Goal: Transaction & Acquisition: Obtain resource

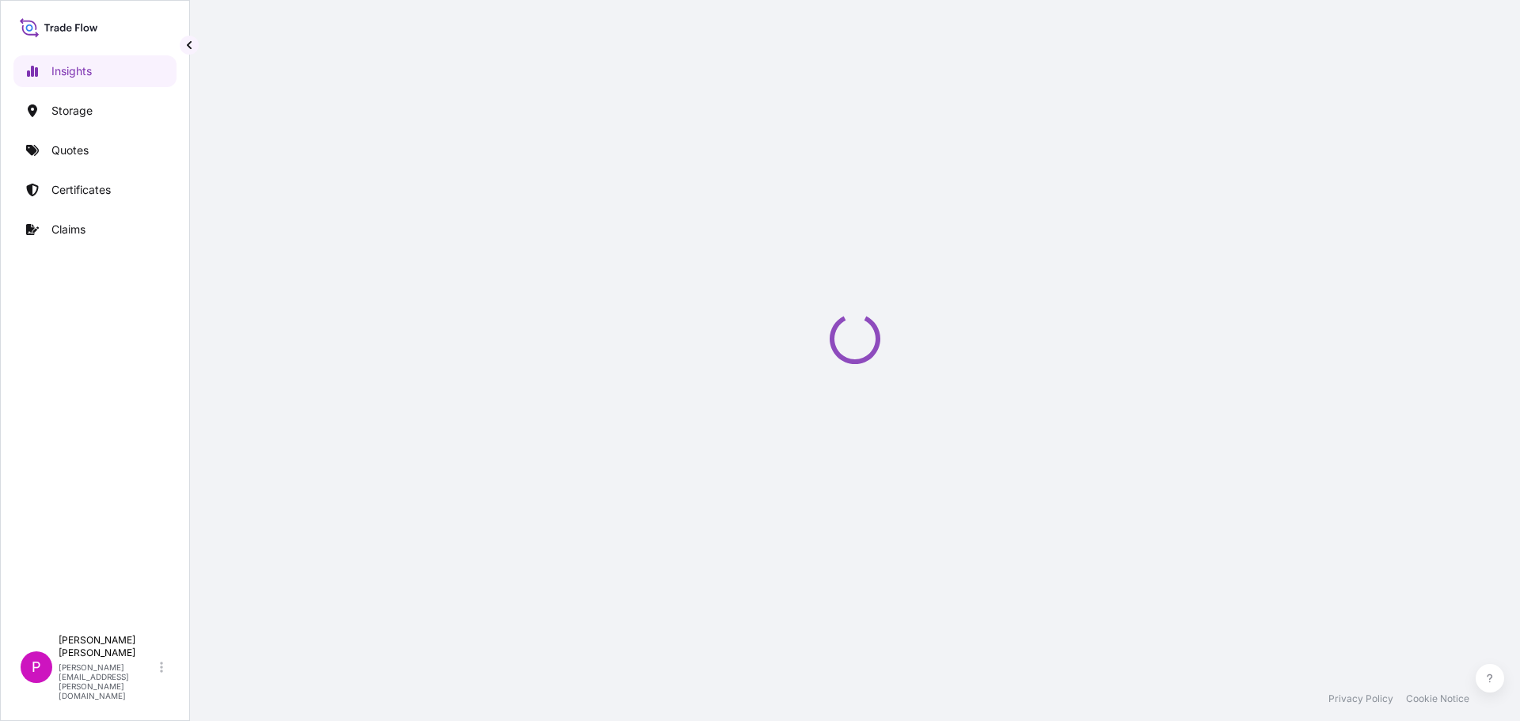
select select "2025"
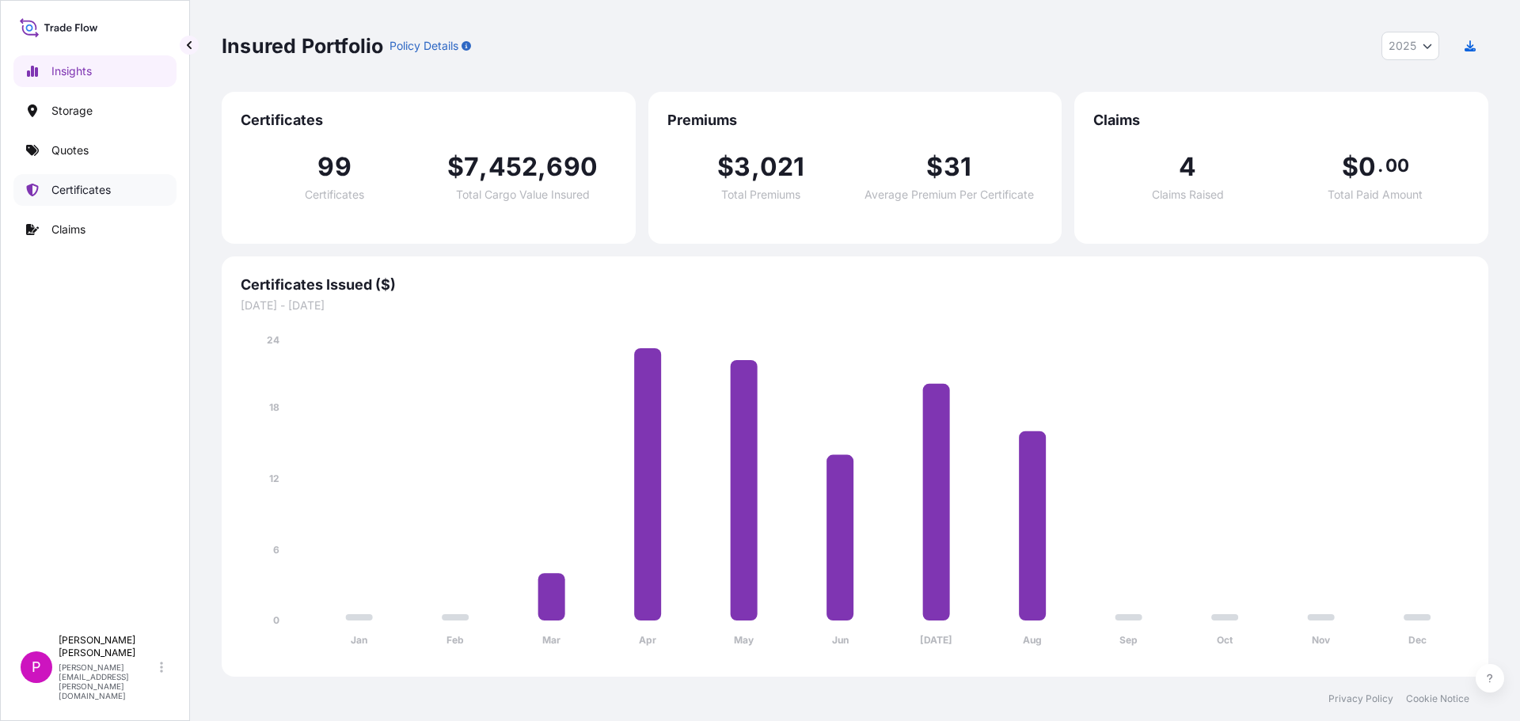
click at [83, 196] on p "Certificates" at bounding box center [80, 190] width 59 height 16
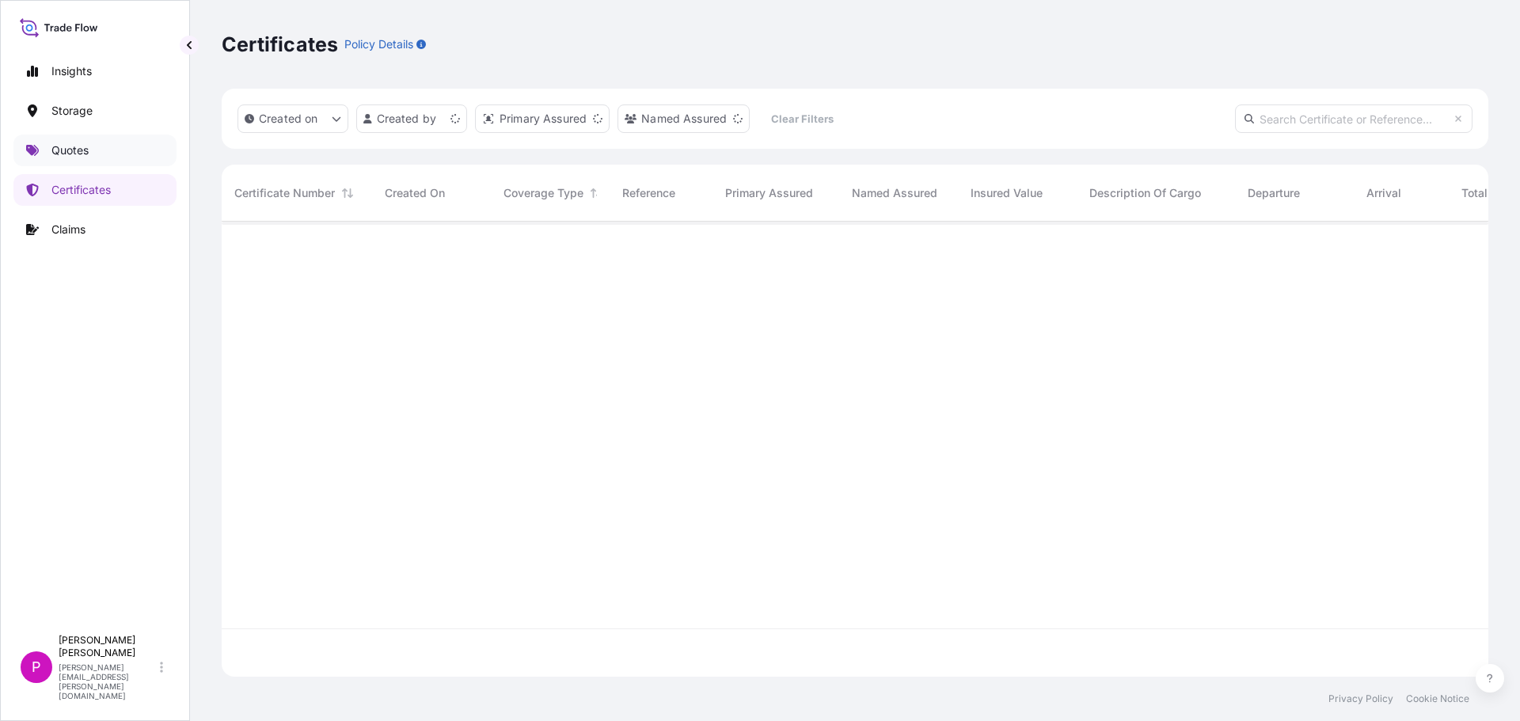
scroll to position [452, 1255]
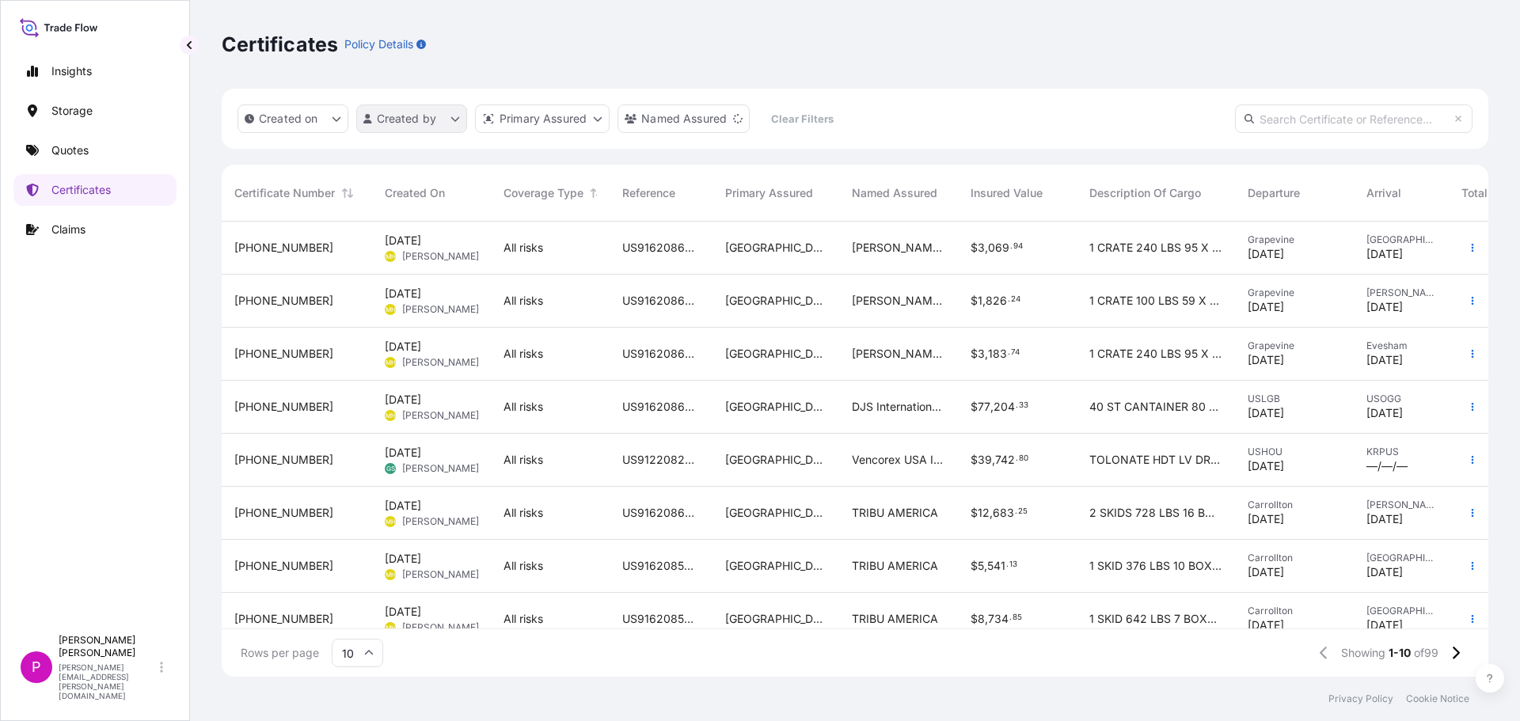
click at [446, 121] on html "Insights Storage Quotes Certificates Claims P [PERSON_NAME] [PERSON_NAME][EMAIL…" at bounding box center [760, 360] width 1520 height 721
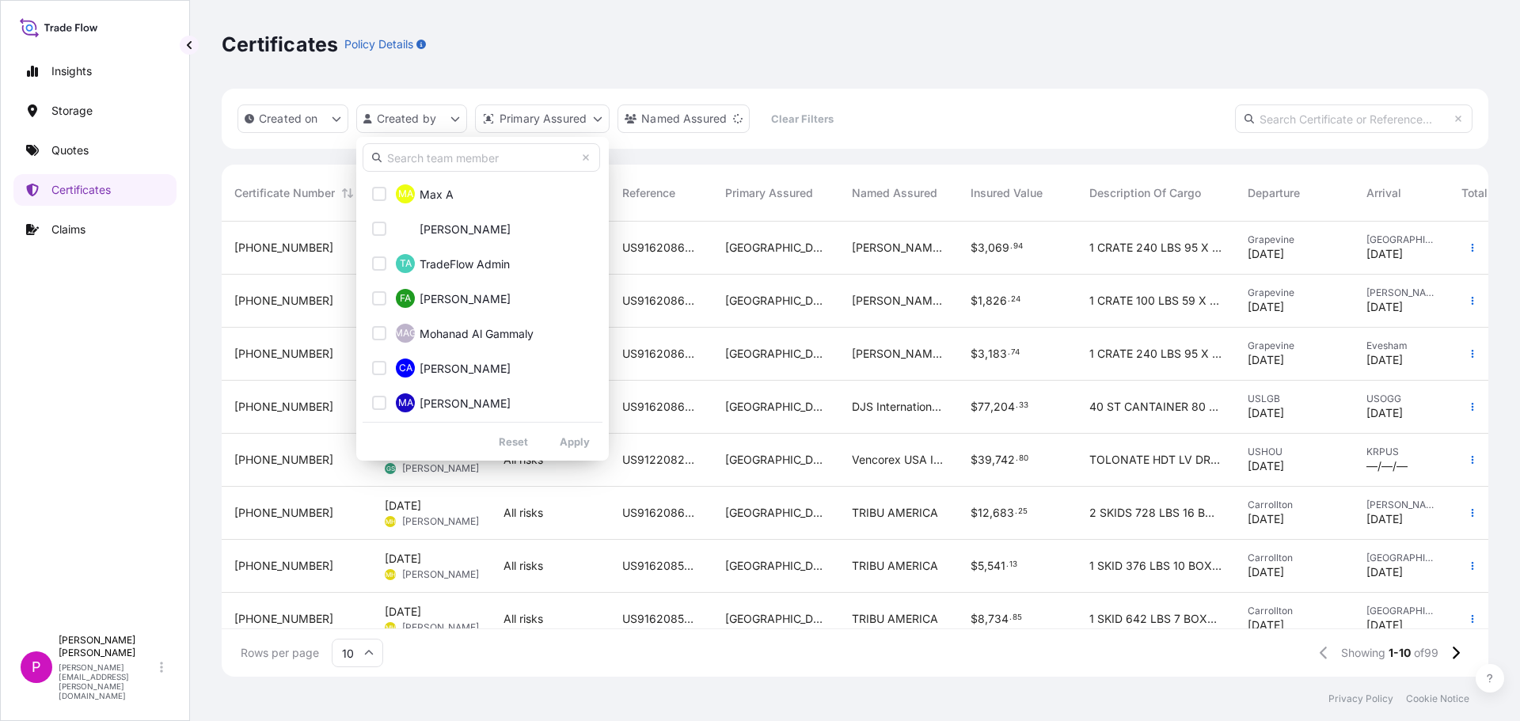
click at [458, 156] on input "text" at bounding box center [481, 157] width 237 height 28
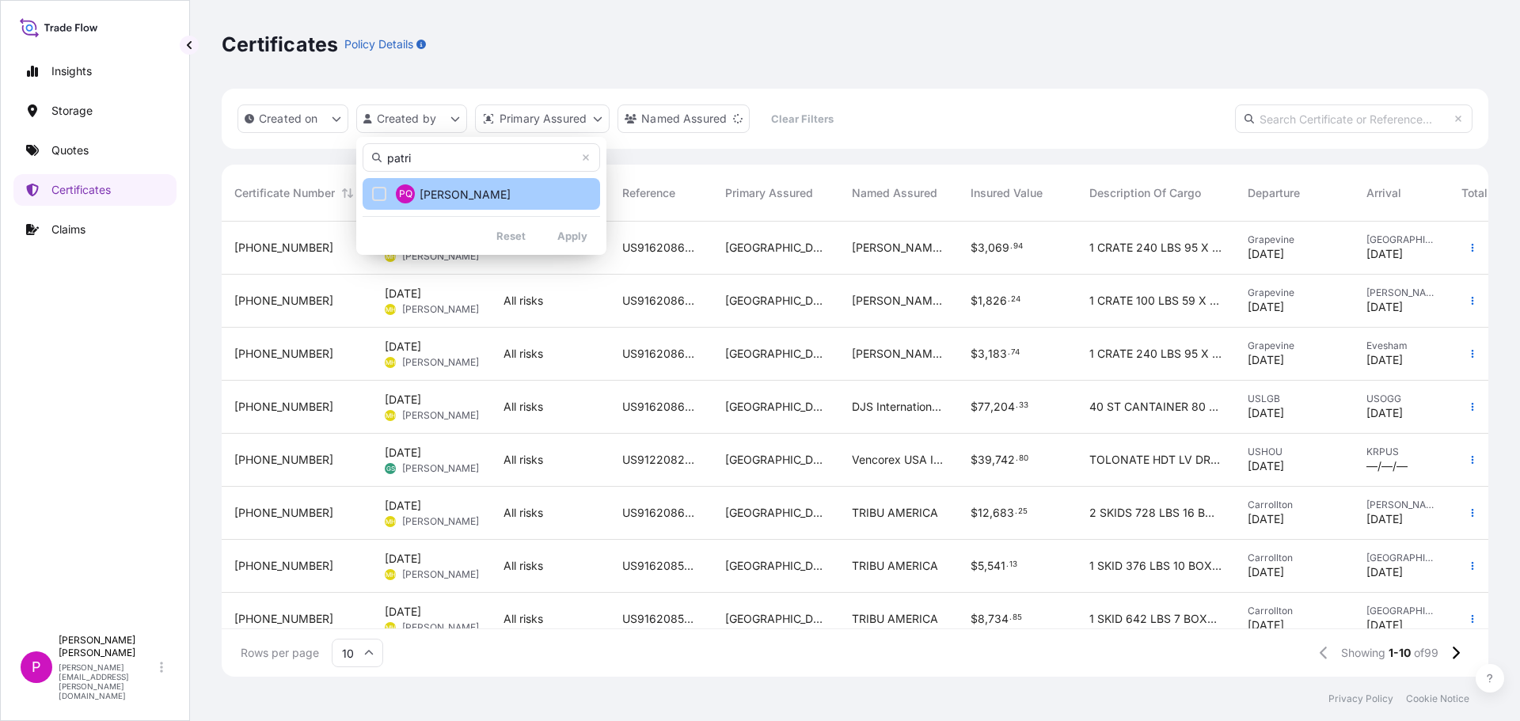
type input "patri"
click at [373, 192] on div "Select Option" at bounding box center [379, 194] width 14 height 14
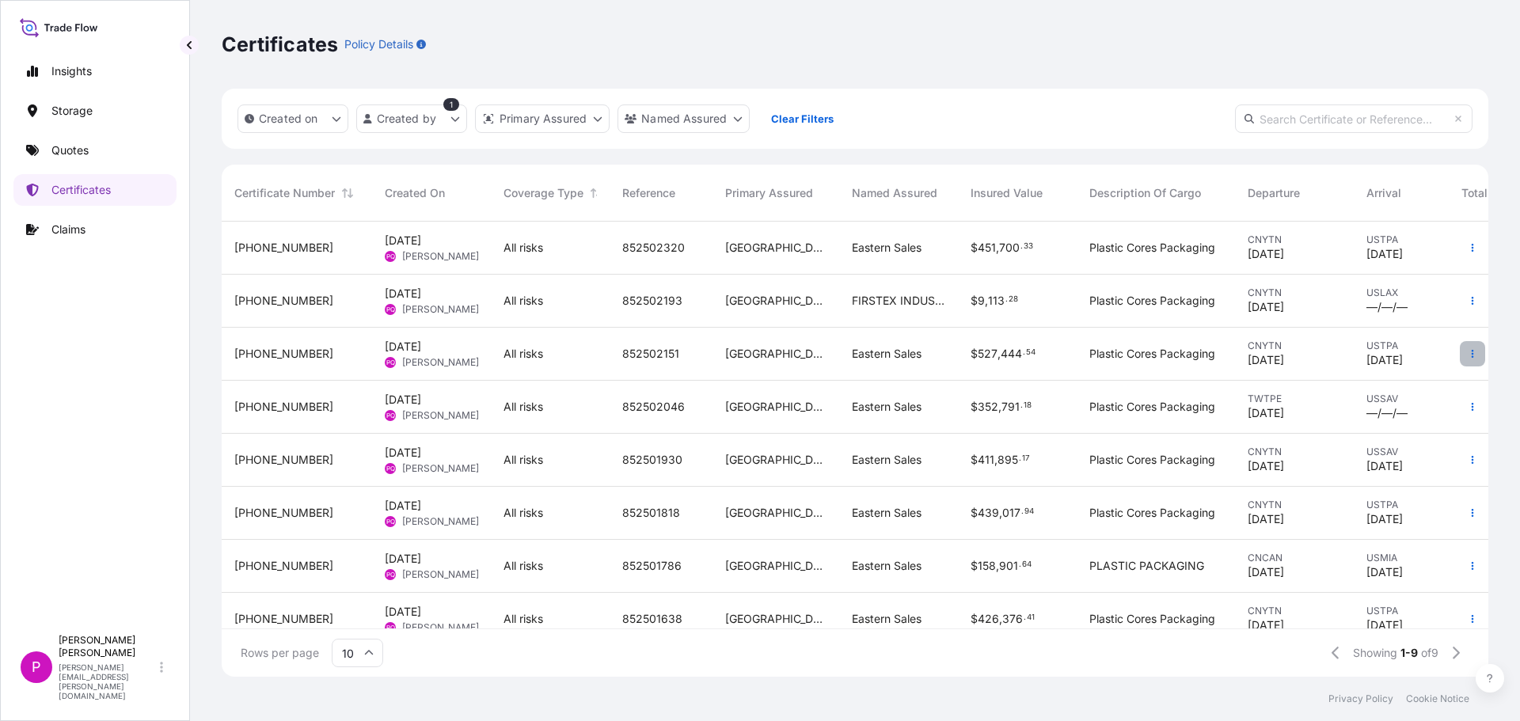
click at [1460, 359] on button "button" at bounding box center [1472, 353] width 25 height 25
click at [1403, 359] on p "Duplicate quote" at bounding box center [1372, 357] width 82 height 16
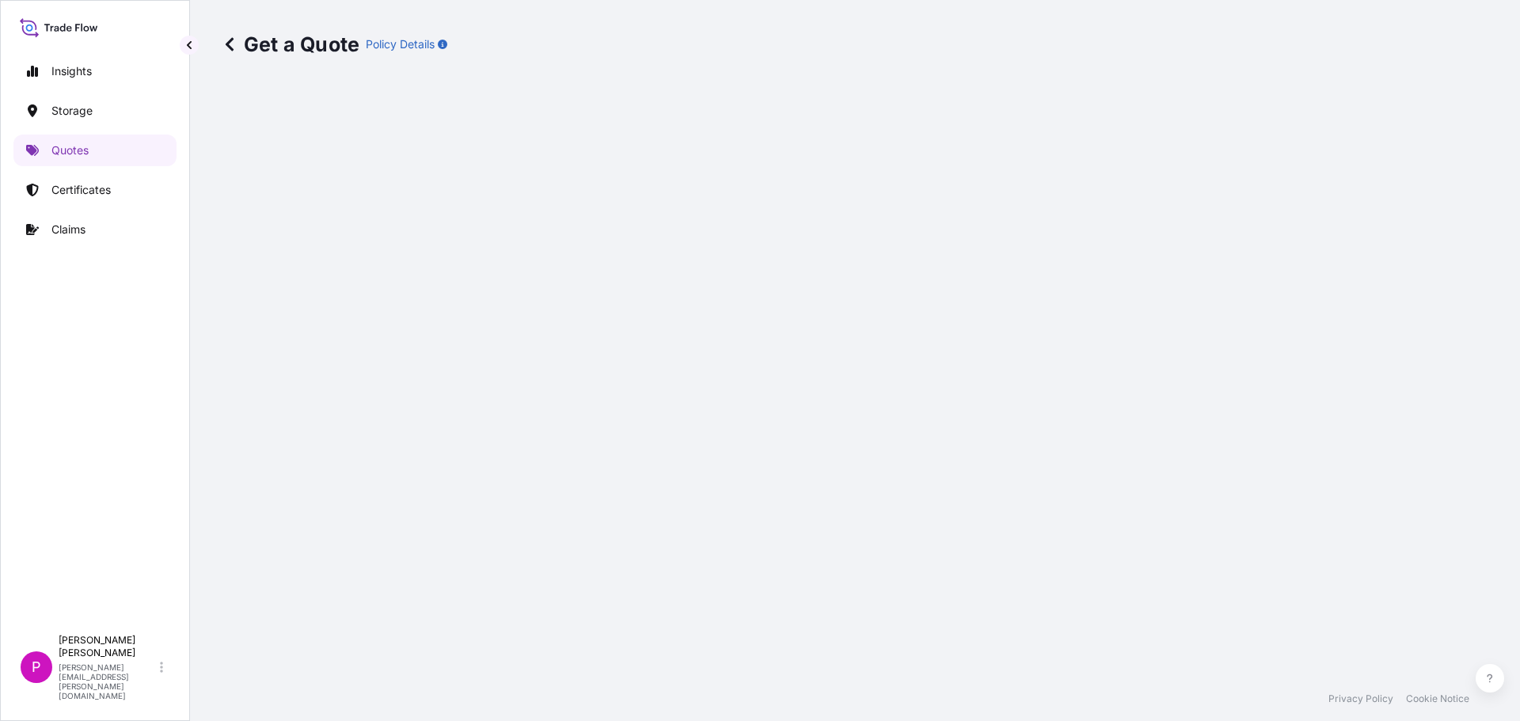
select select "Road / [GEOGRAPHIC_DATA]"
select select "Water"
select select "Road / [GEOGRAPHIC_DATA]"
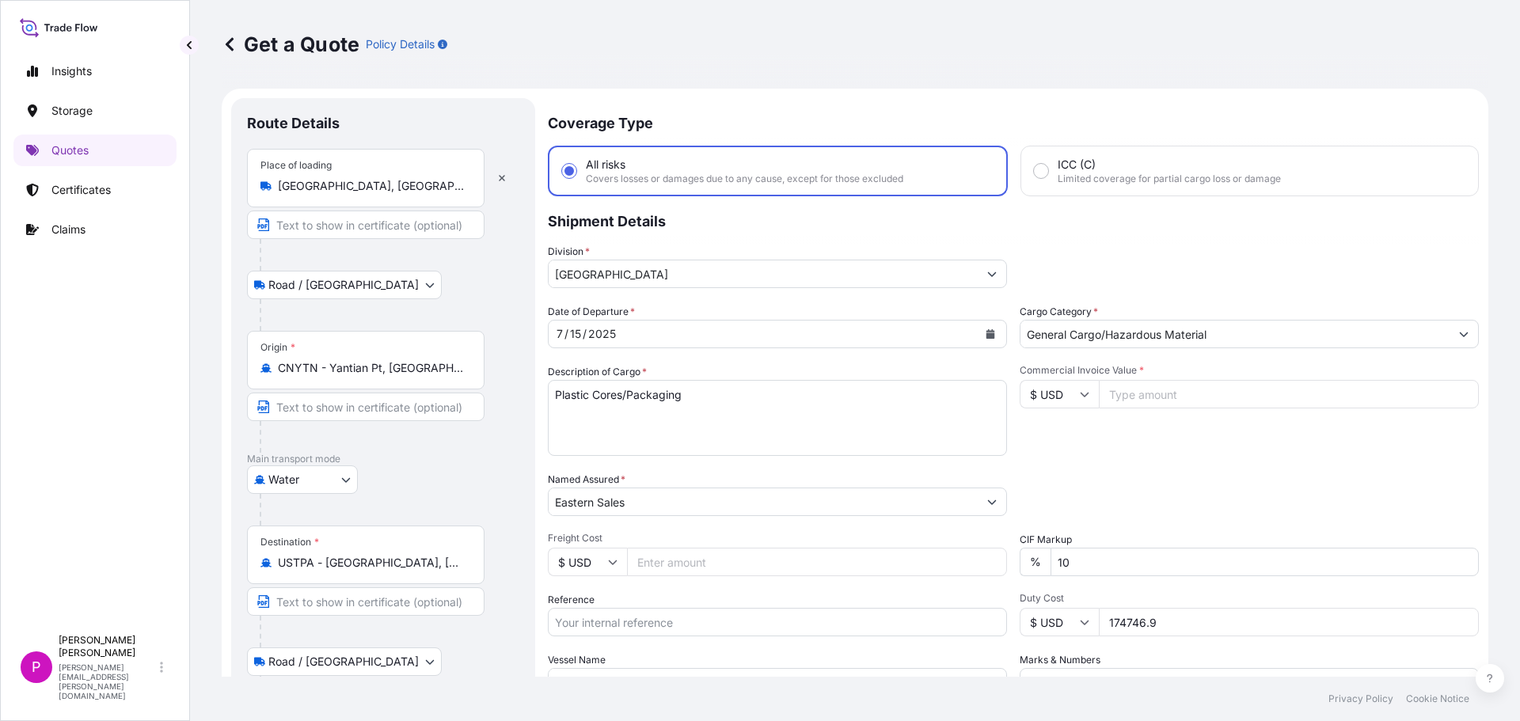
scroll to position [25, 0]
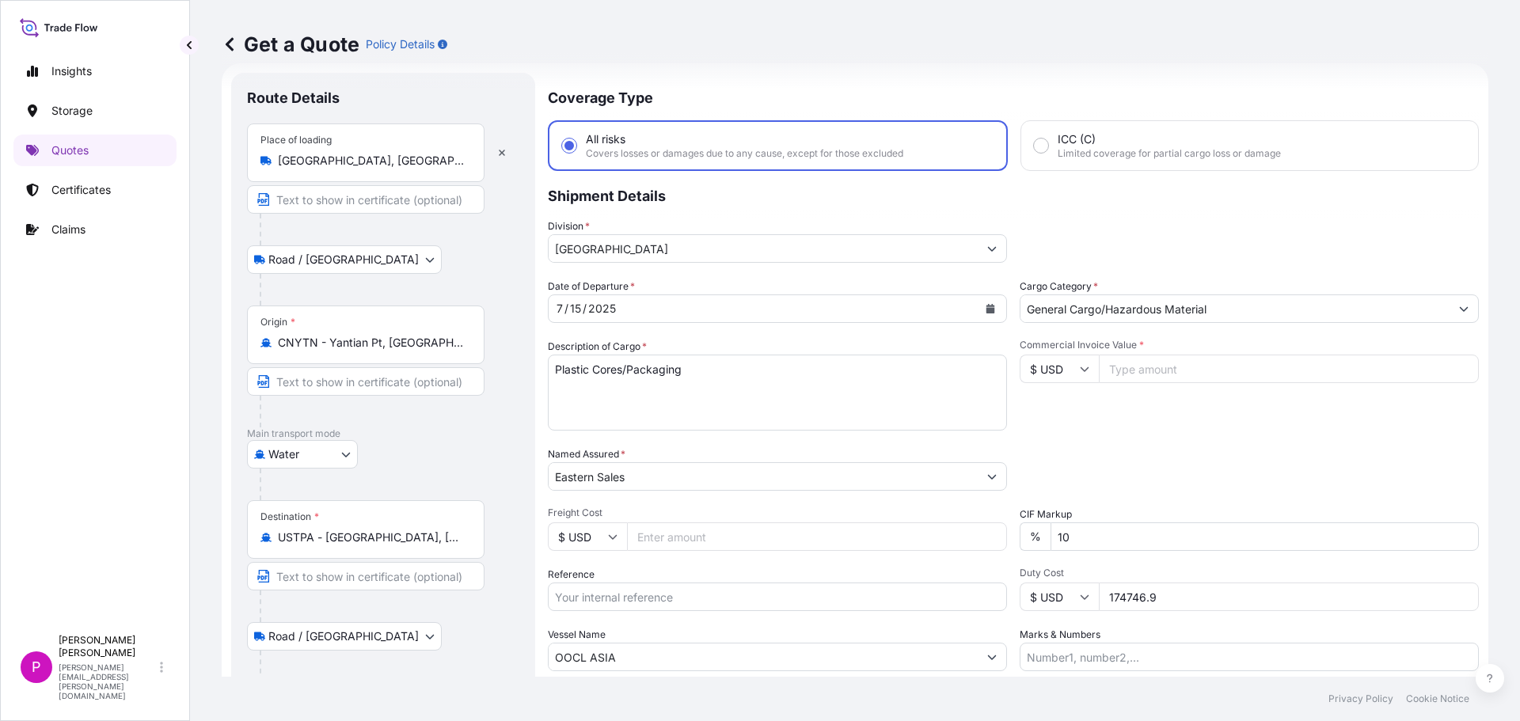
click at [986, 309] on icon "Calendar" at bounding box center [990, 308] width 9 height 9
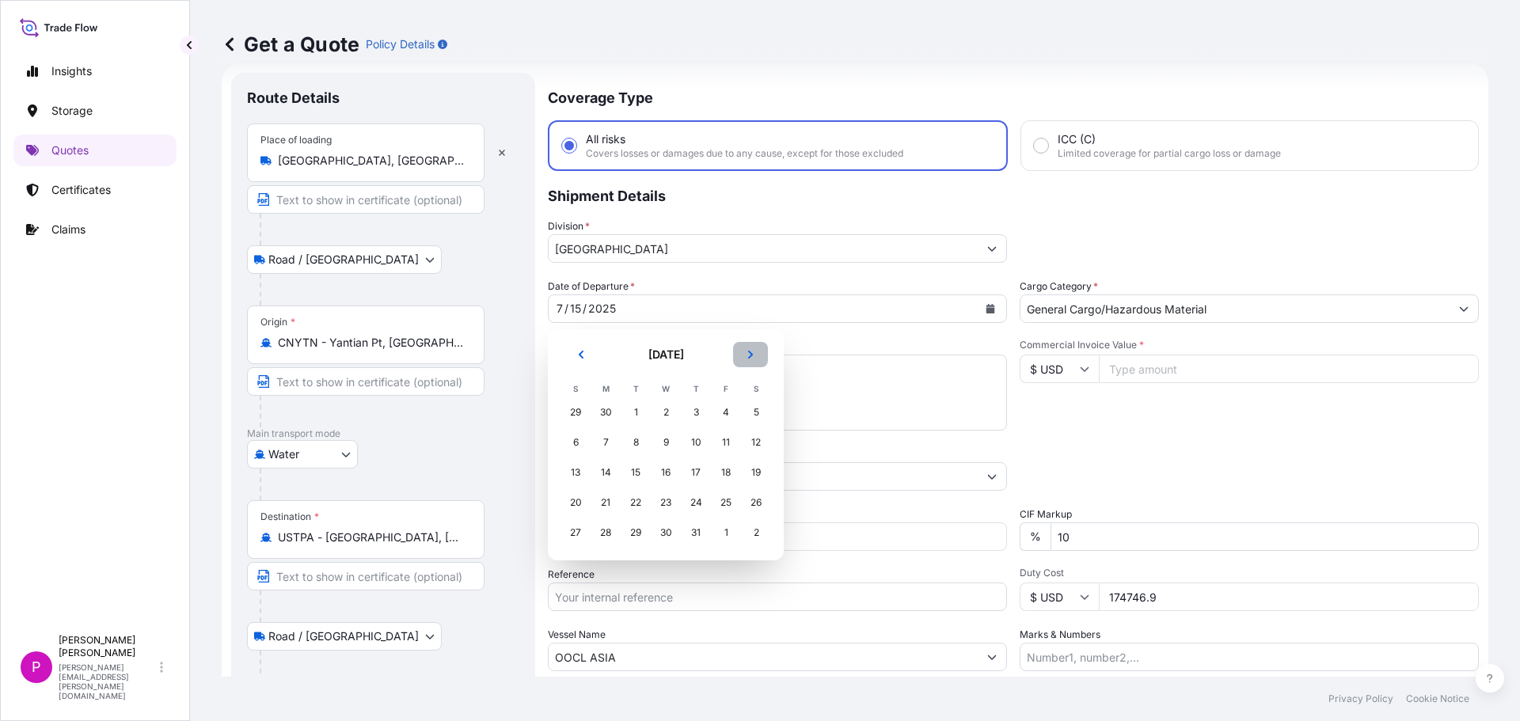
click at [748, 359] on icon "Next" at bounding box center [750, 354] width 9 height 9
click at [755, 478] on div "16" at bounding box center [756, 472] width 28 height 28
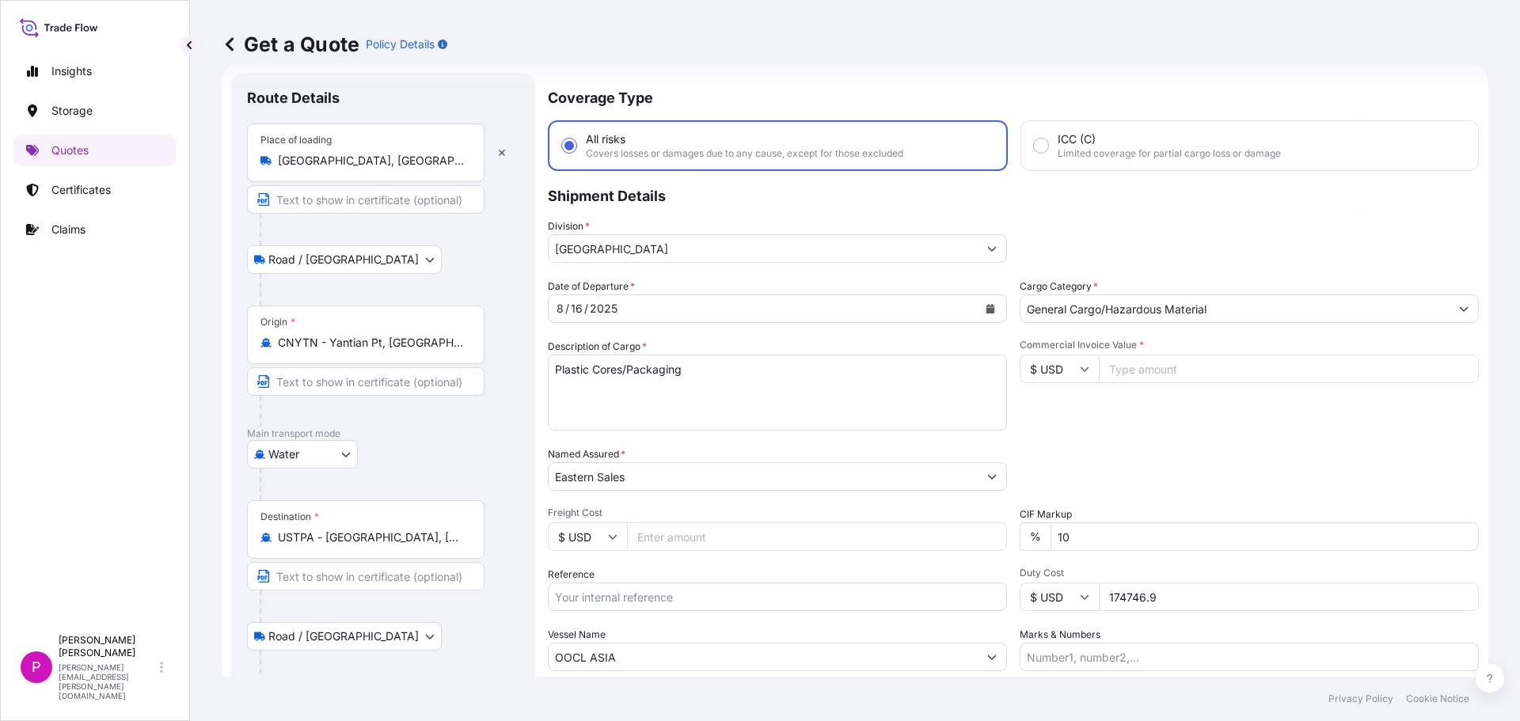
click at [1120, 365] on input "Commercial Invoice Value *" at bounding box center [1289, 369] width 380 height 28
paste input "242112.53"
type input "242112.53"
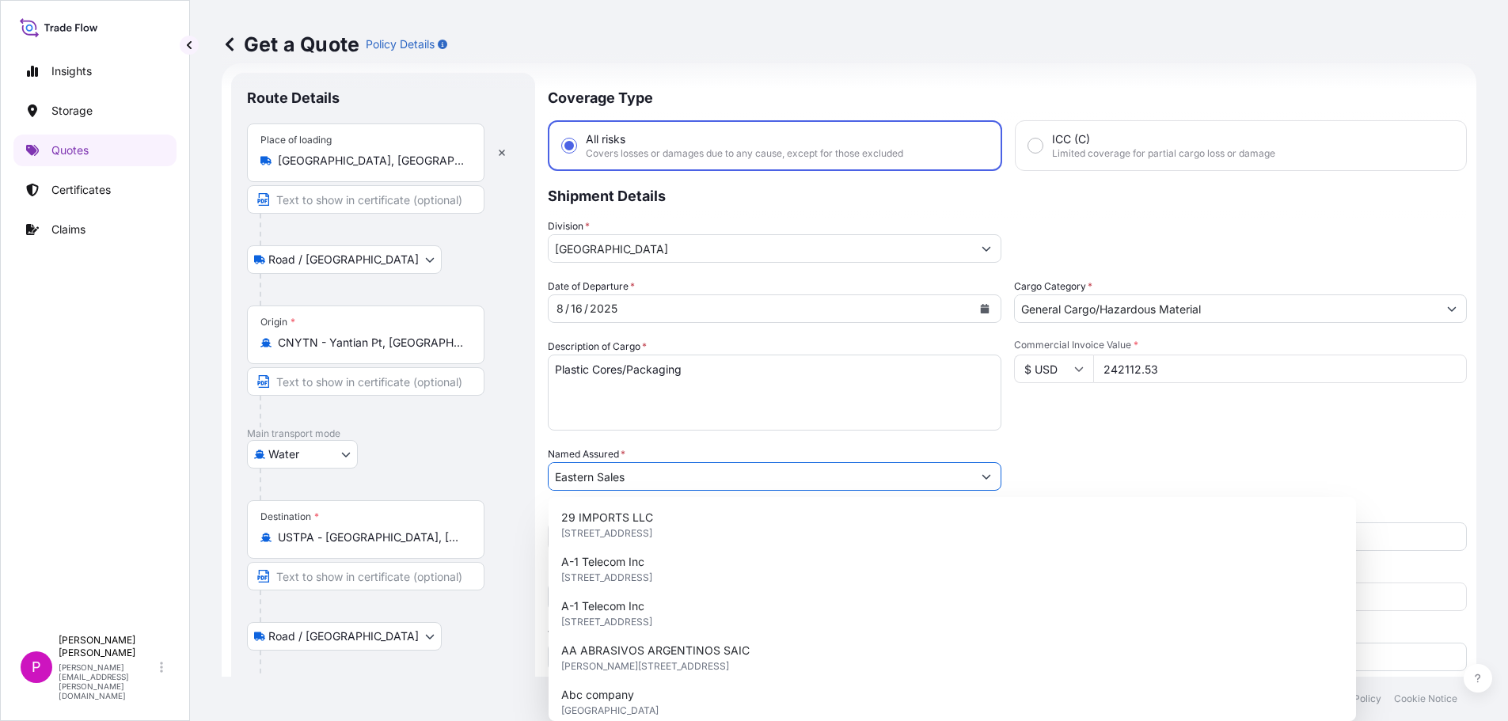
click at [1092, 456] on div "Packing Category Type to search a container mode Please select a primary mode o…" at bounding box center [1241, 468] width 454 height 44
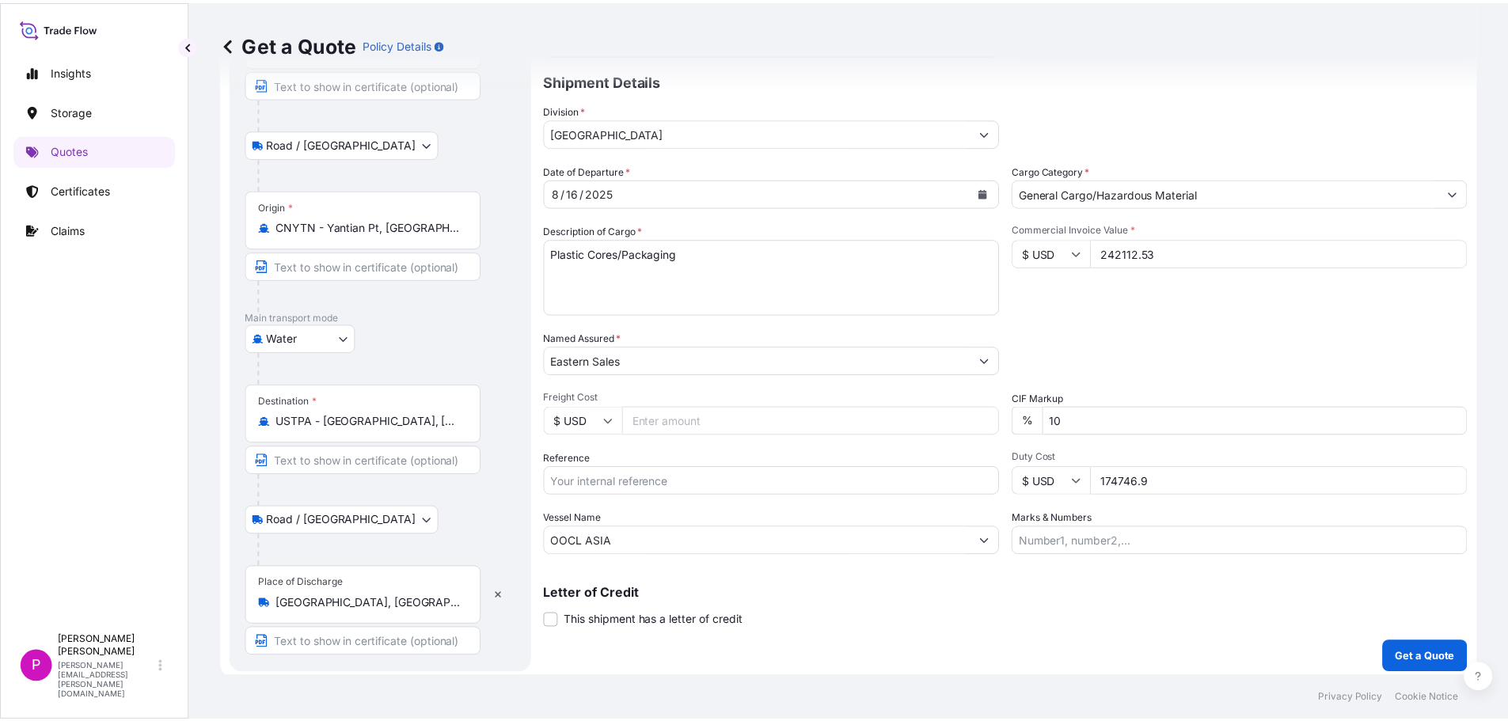
scroll to position [147, 0]
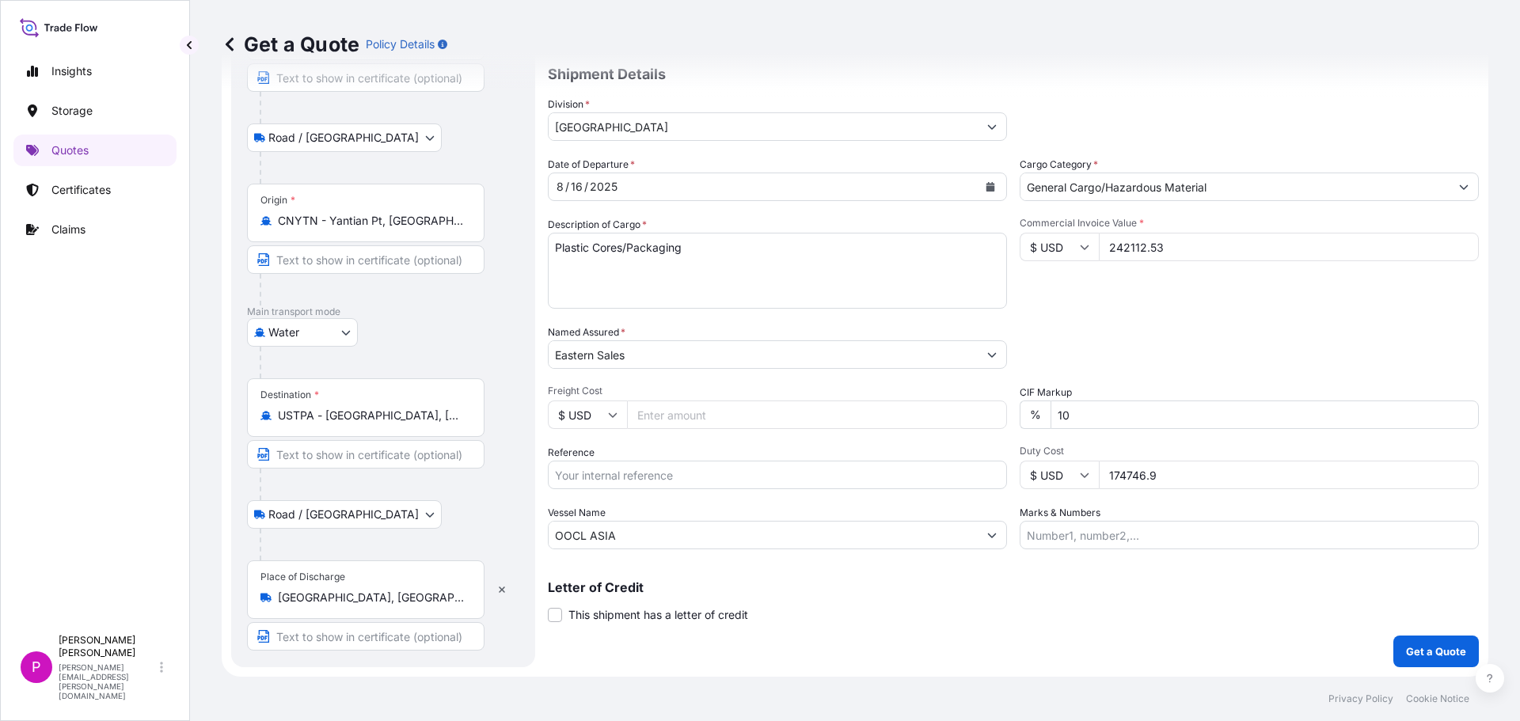
click at [738, 422] on input "Freight Cost" at bounding box center [817, 415] width 380 height 28
type input "3600"
click at [719, 473] on input "Reference" at bounding box center [777, 475] width 459 height 28
paste input "852502581"
type input "852502581"
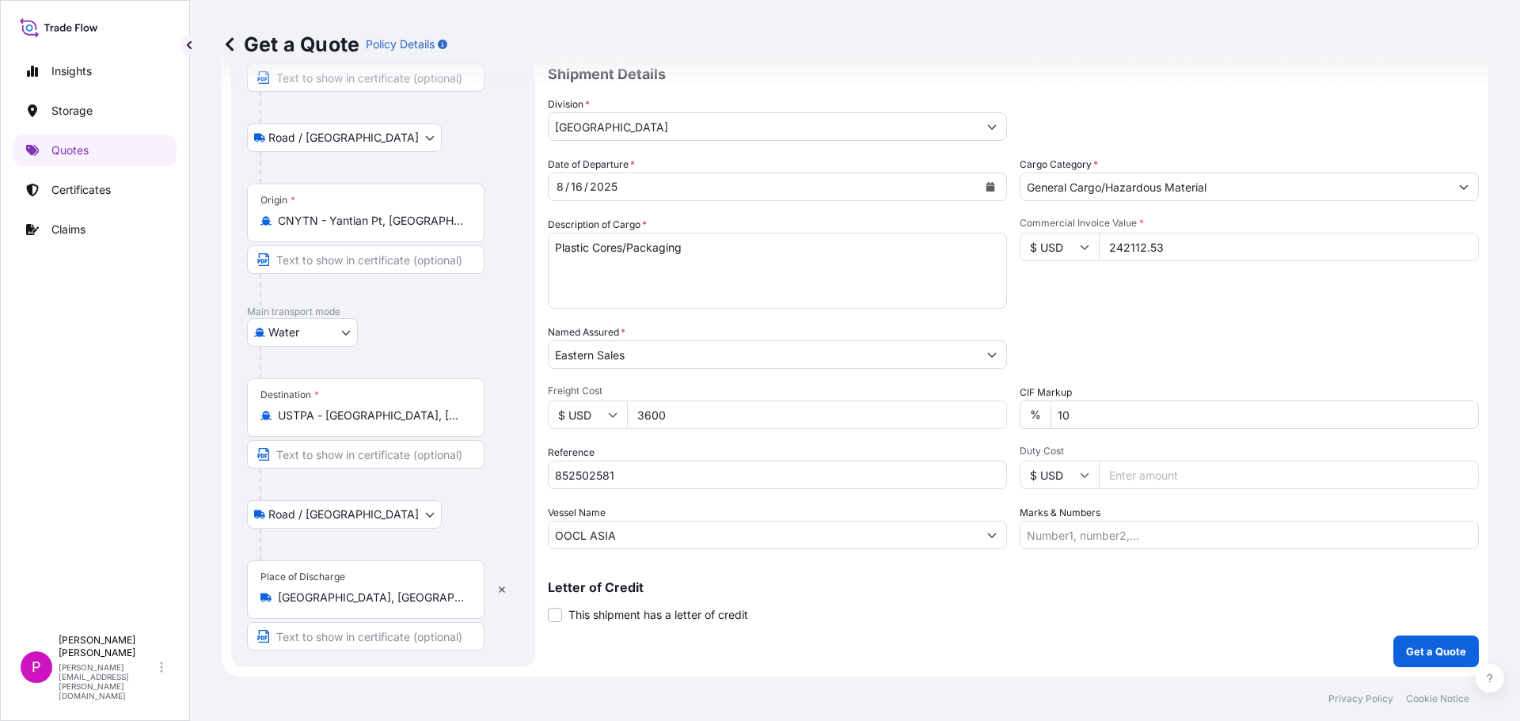
click at [1210, 473] on input "Duty Cost" at bounding box center [1289, 475] width 380 height 28
paste input "141362.80"
type input "141362.80"
click at [619, 540] on input "Vessel Name" at bounding box center [763, 535] width 429 height 28
paste input "[PERSON_NAME]"
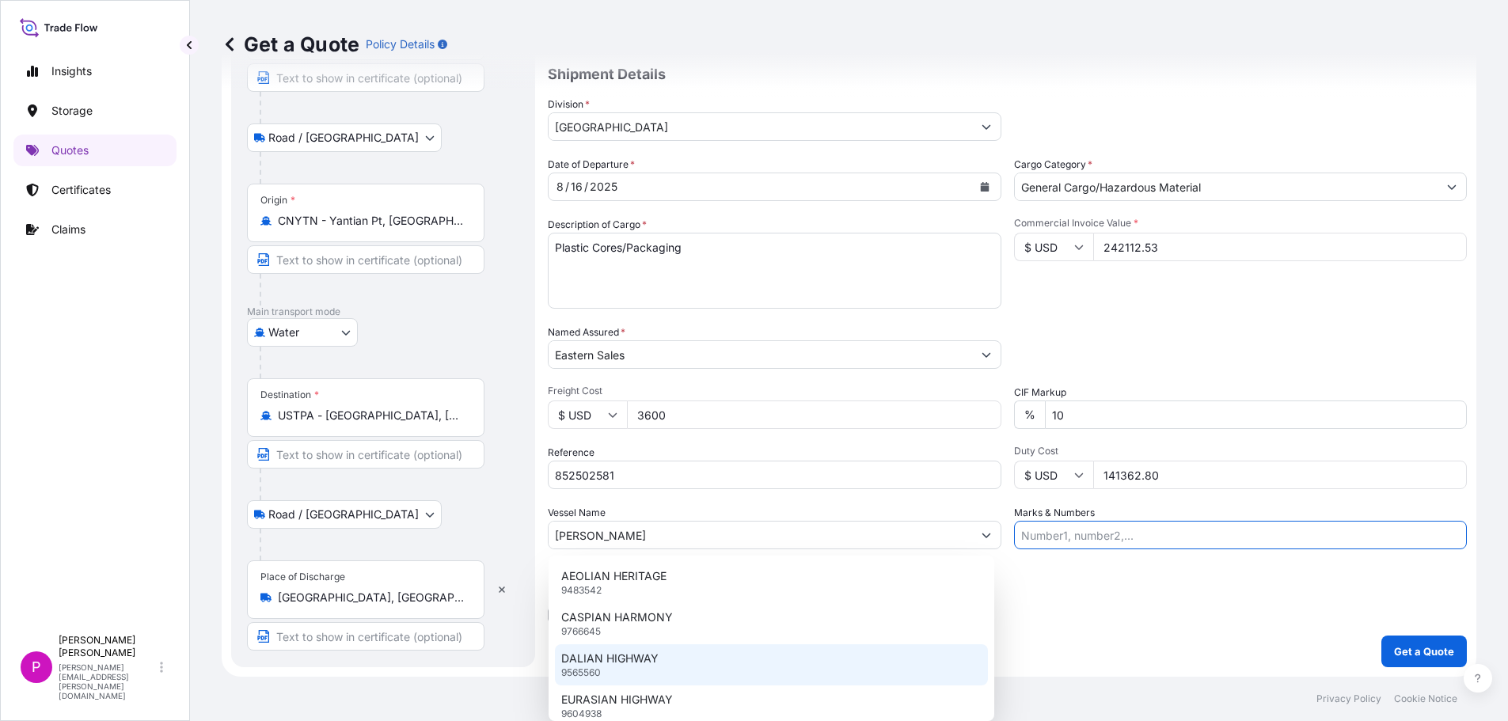
click at [1035, 644] on div "Coverage Type All risks Covers losses or damages due to any cause, except for t…" at bounding box center [1007, 309] width 919 height 716
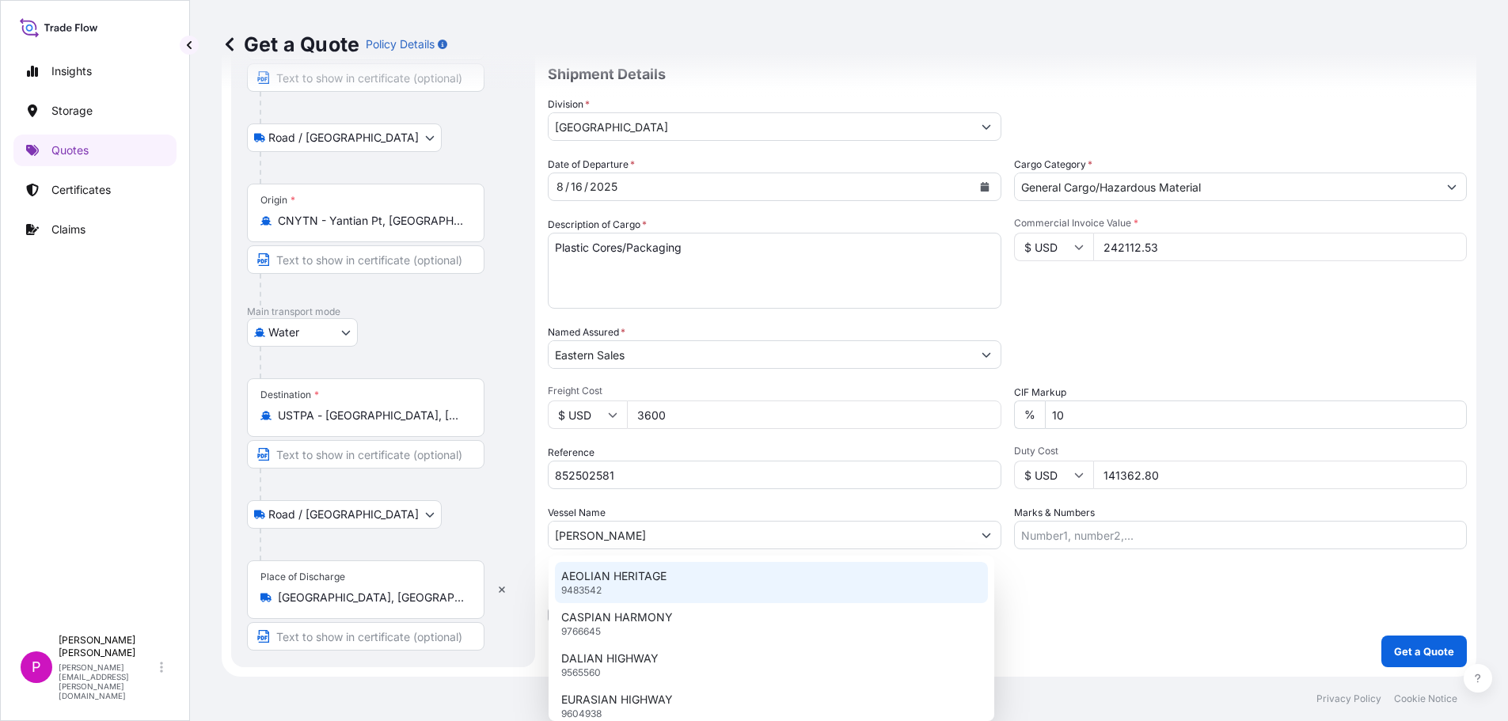
click at [1190, 636] on div "Coverage Type All risks Covers losses or damages due to any cause, except for t…" at bounding box center [1007, 309] width 919 height 716
click at [764, 540] on input "[PERSON_NAME]" at bounding box center [760, 535] width 423 height 28
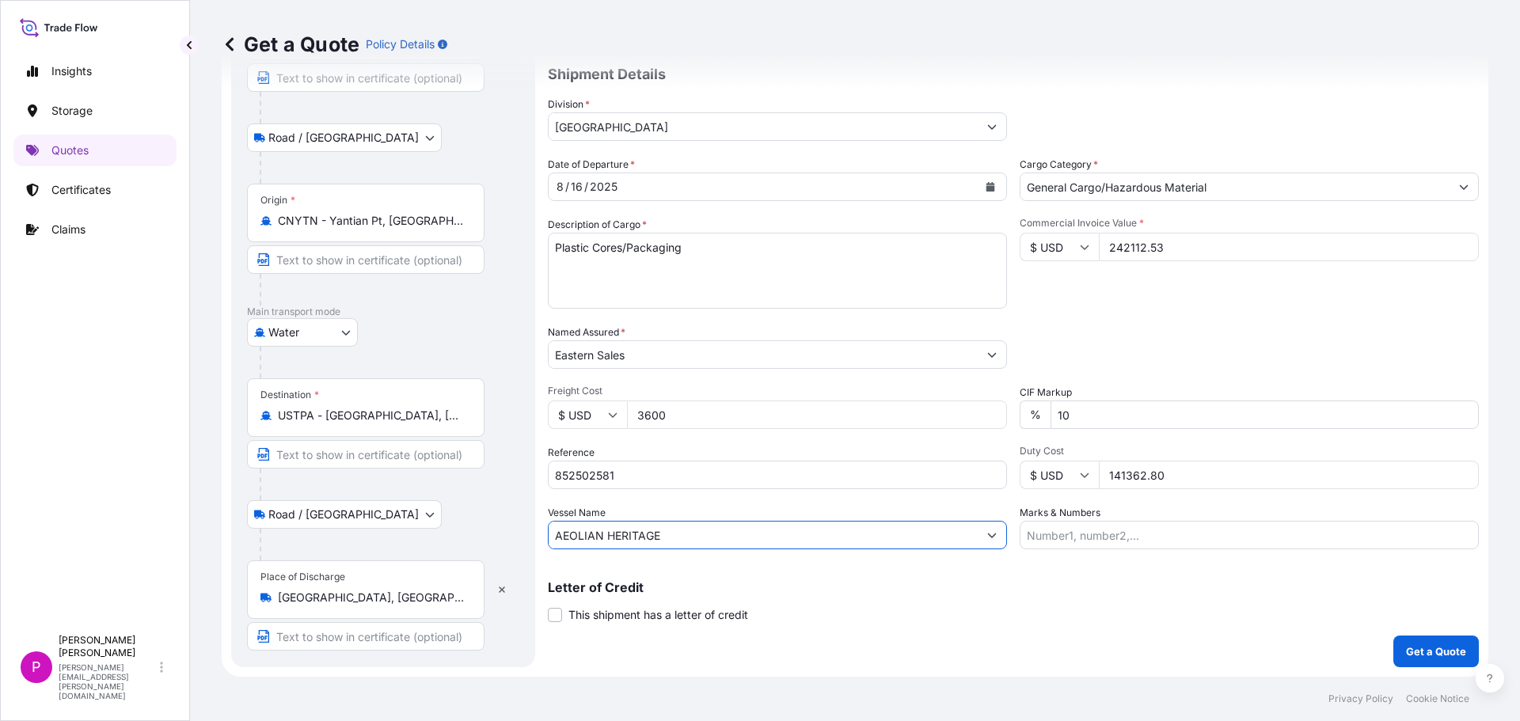
click at [707, 544] on input "AEOLIAN HERITAGE" at bounding box center [763, 535] width 429 height 28
drag, startPoint x: 707, startPoint y: 544, endPoint x: 555, endPoint y: 551, distance: 152.1
click at [557, 551] on div "Coverage Type All risks Covers losses or damages due to any cause, except for t…" at bounding box center [1013, 309] width 931 height 716
paste input "[PERSON_NAME]"
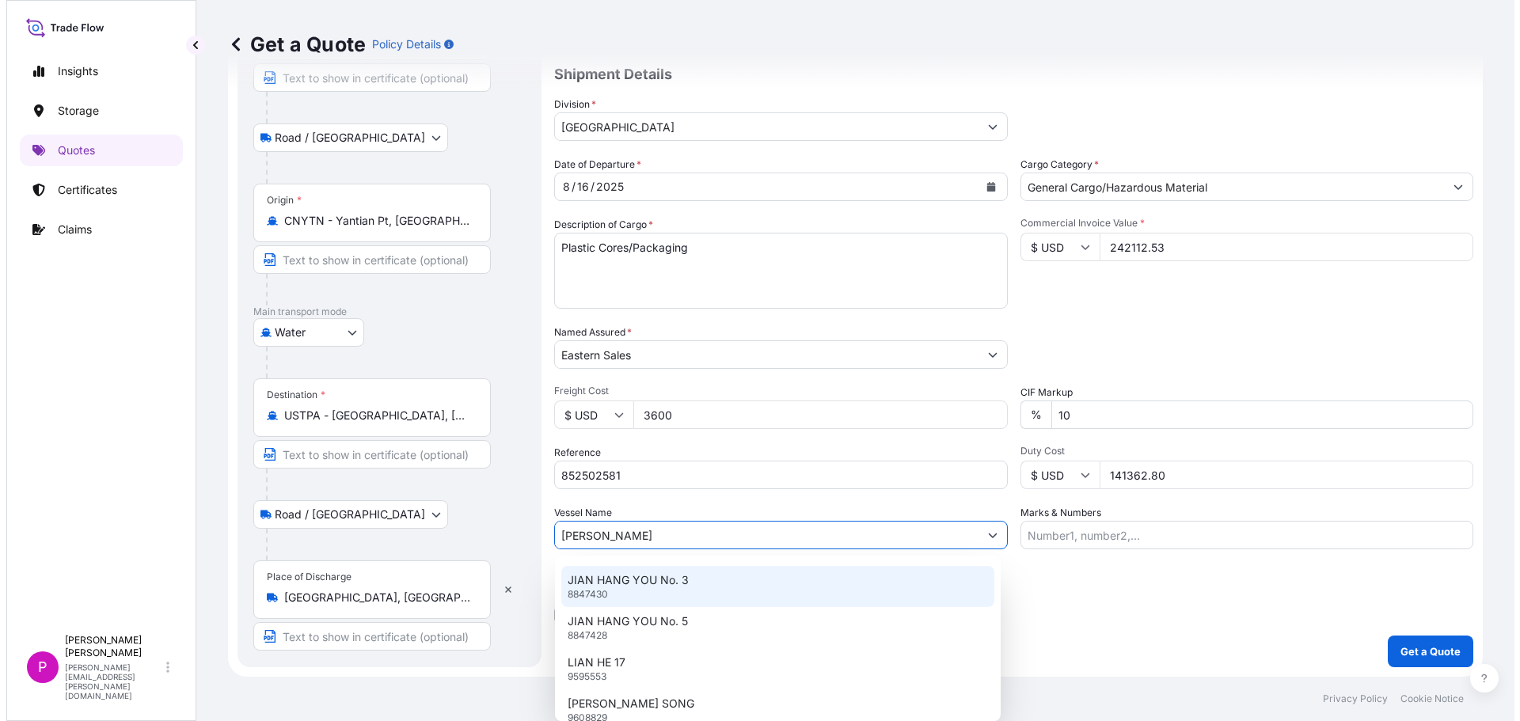
scroll to position [422, 0]
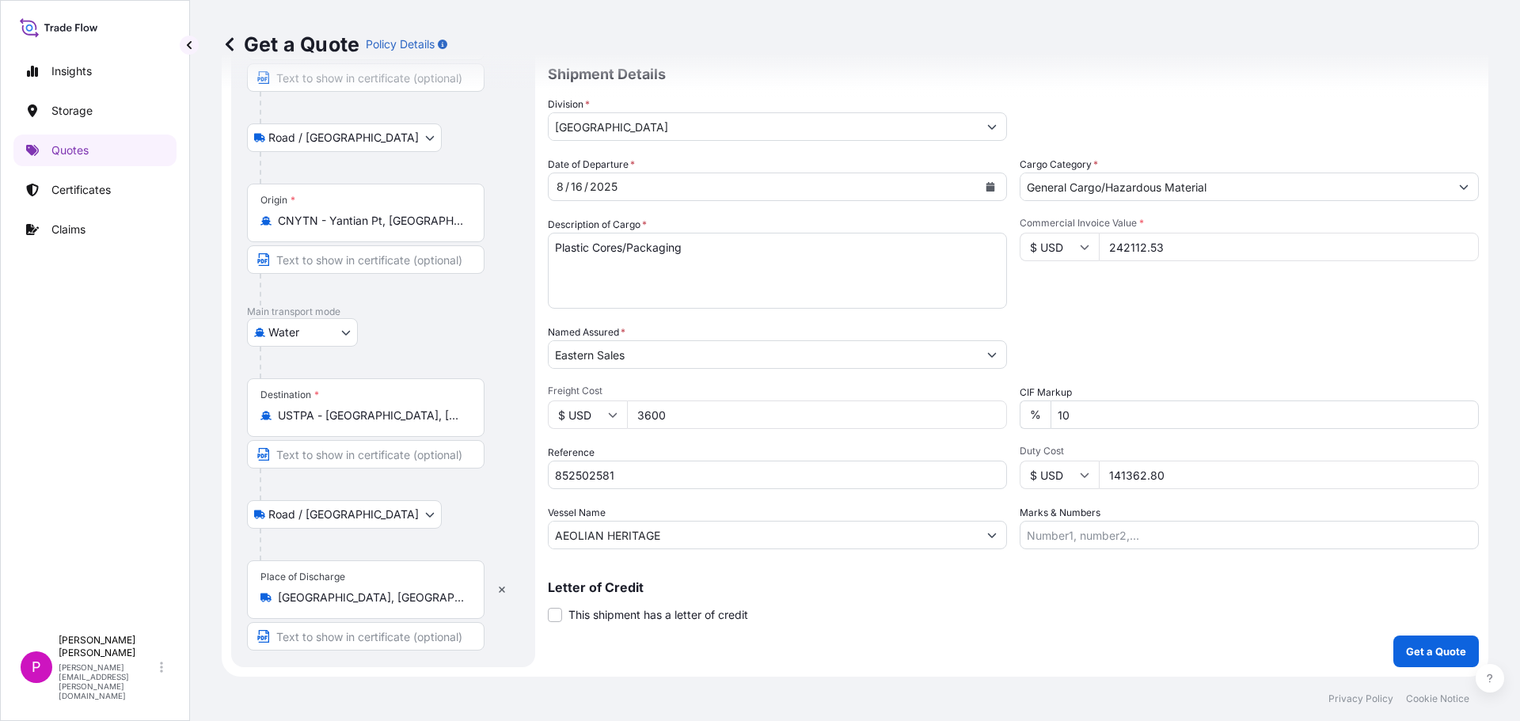
click at [676, 533] on input "AEOLIAN HERITAGE" at bounding box center [763, 535] width 429 height 28
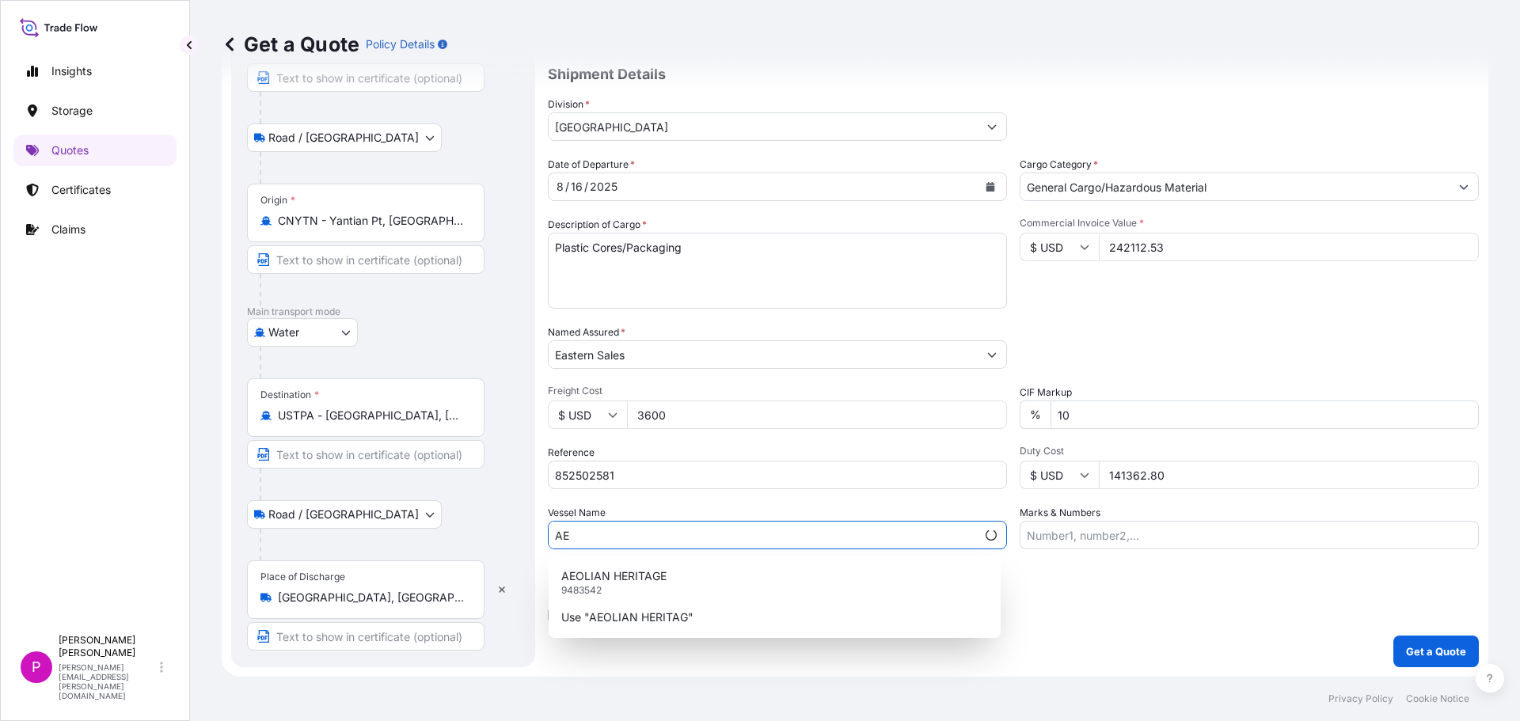
type input "A"
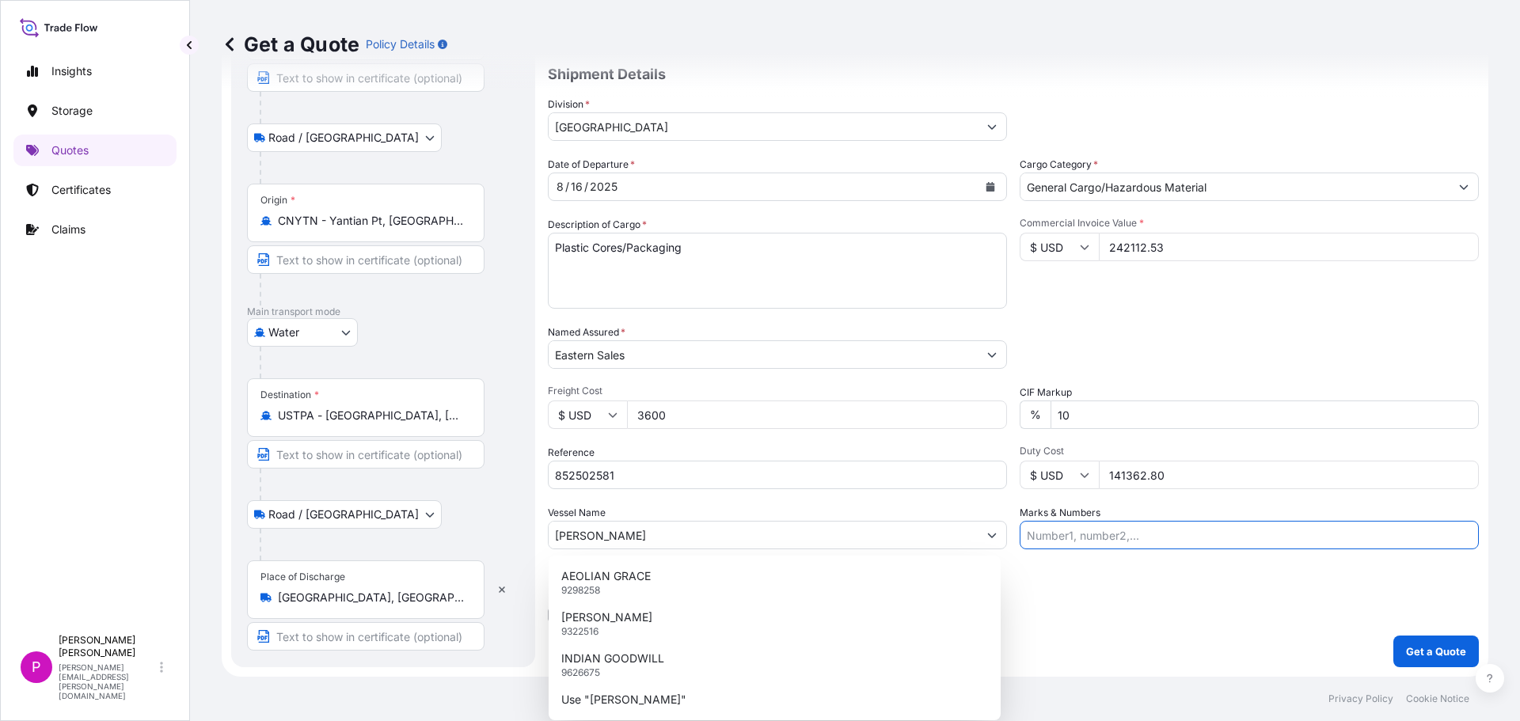
click at [676, 533] on input "[PERSON_NAME]" at bounding box center [763, 535] width 429 height 28
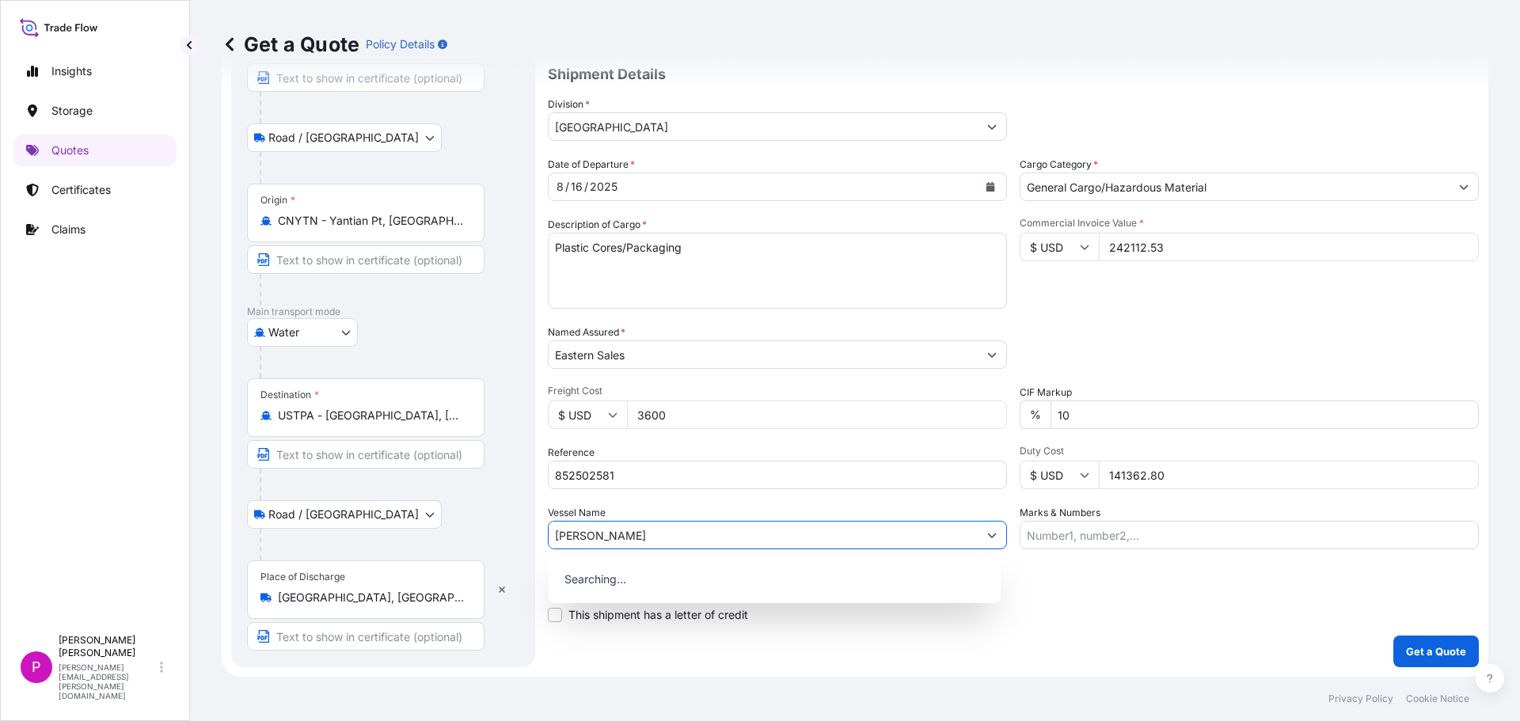
type input "[PERSON_NAME]"
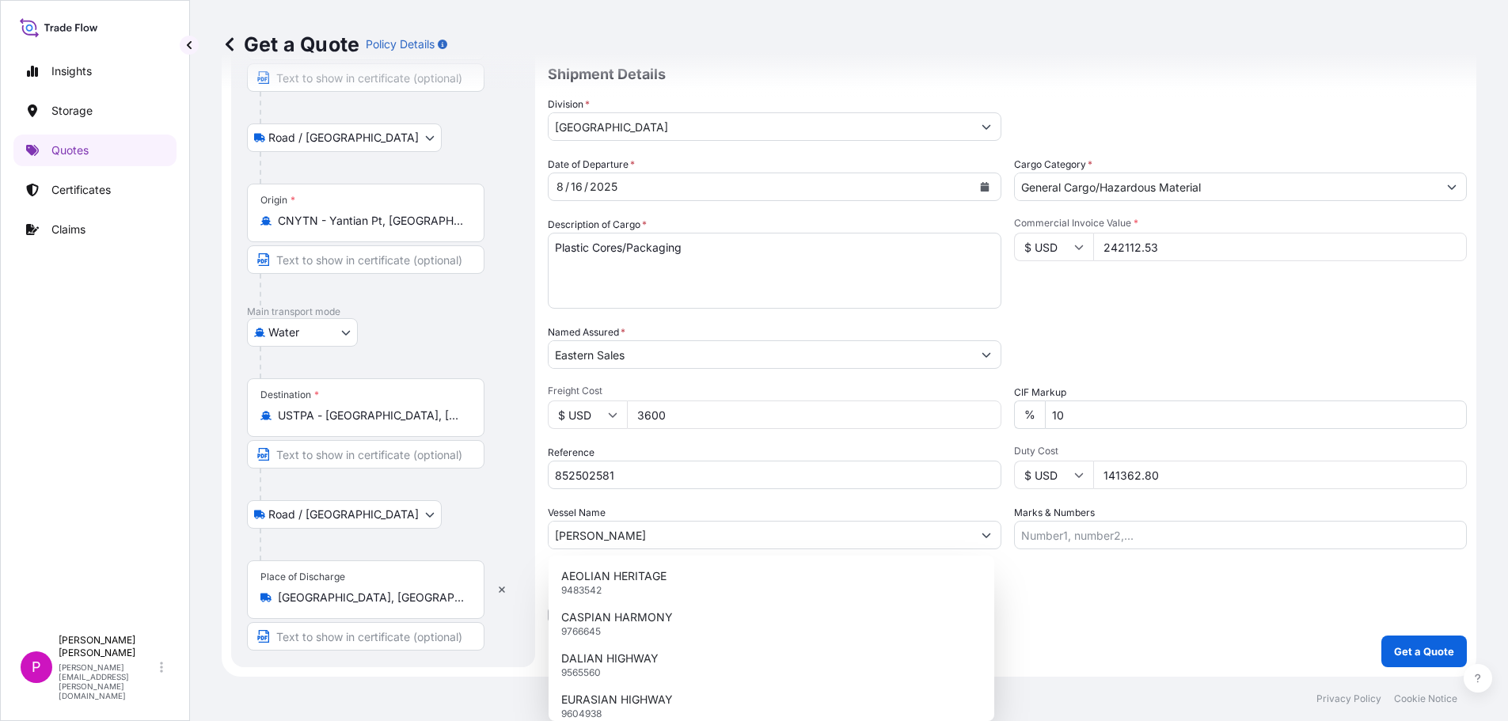
click at [674, 511] on div "Vessel Name [PERSON_NAME]" at bounding box center [775, 527] width 454 height 44
click at [642, 507] on div "Vessel Name [PERSON_NAME]" at bounding box center [775, 527] width 454 height 44
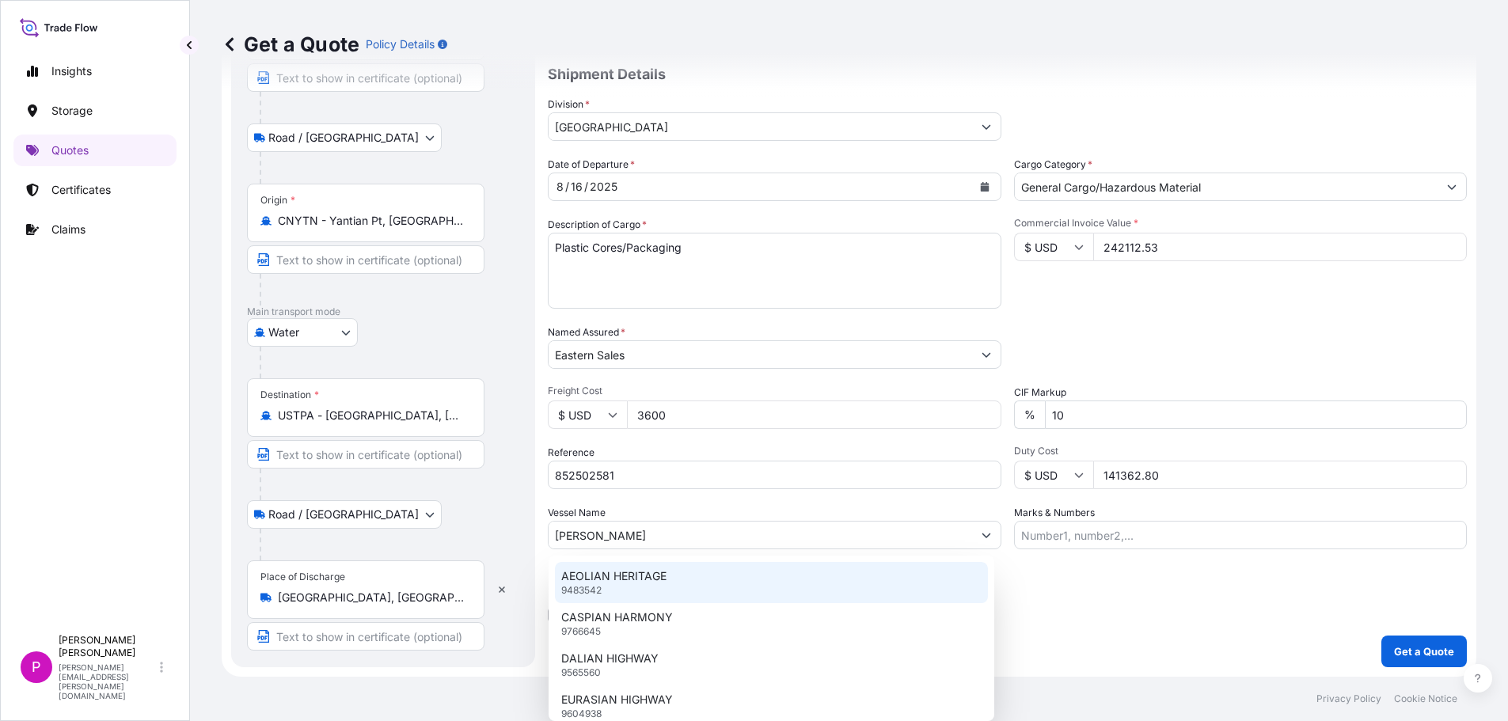
click at [1134, 594] on div "Letter of Credit This shipment has a letter of credit Letter of credit * Letter…" at bounding box center [1007, 602] width 919 height 42
click at [767, 361] on input "Eastern Sales" at bounding box center [760, 354] width 423 height 28
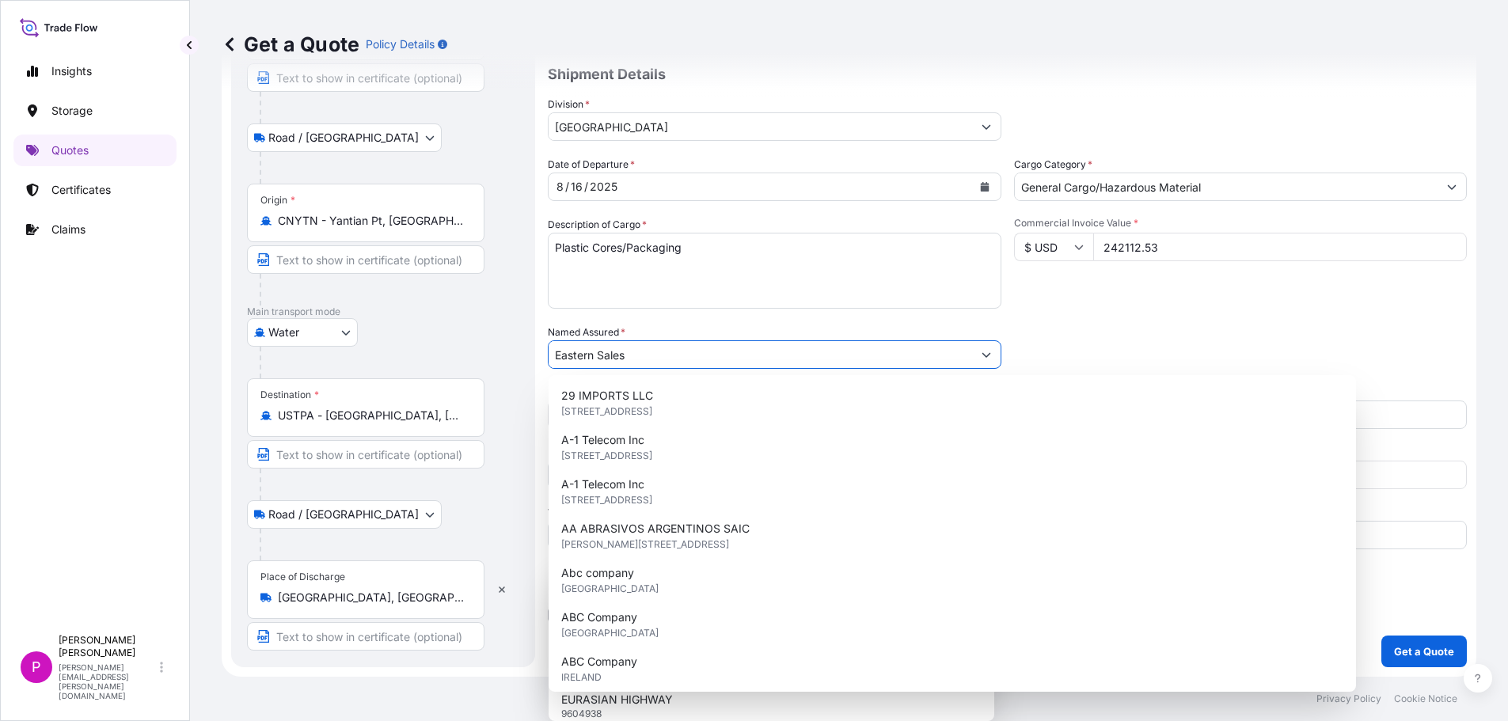
click at [769, 362] on input "Eastern Sales" at bounding box center [760, 354] width 423 height 28
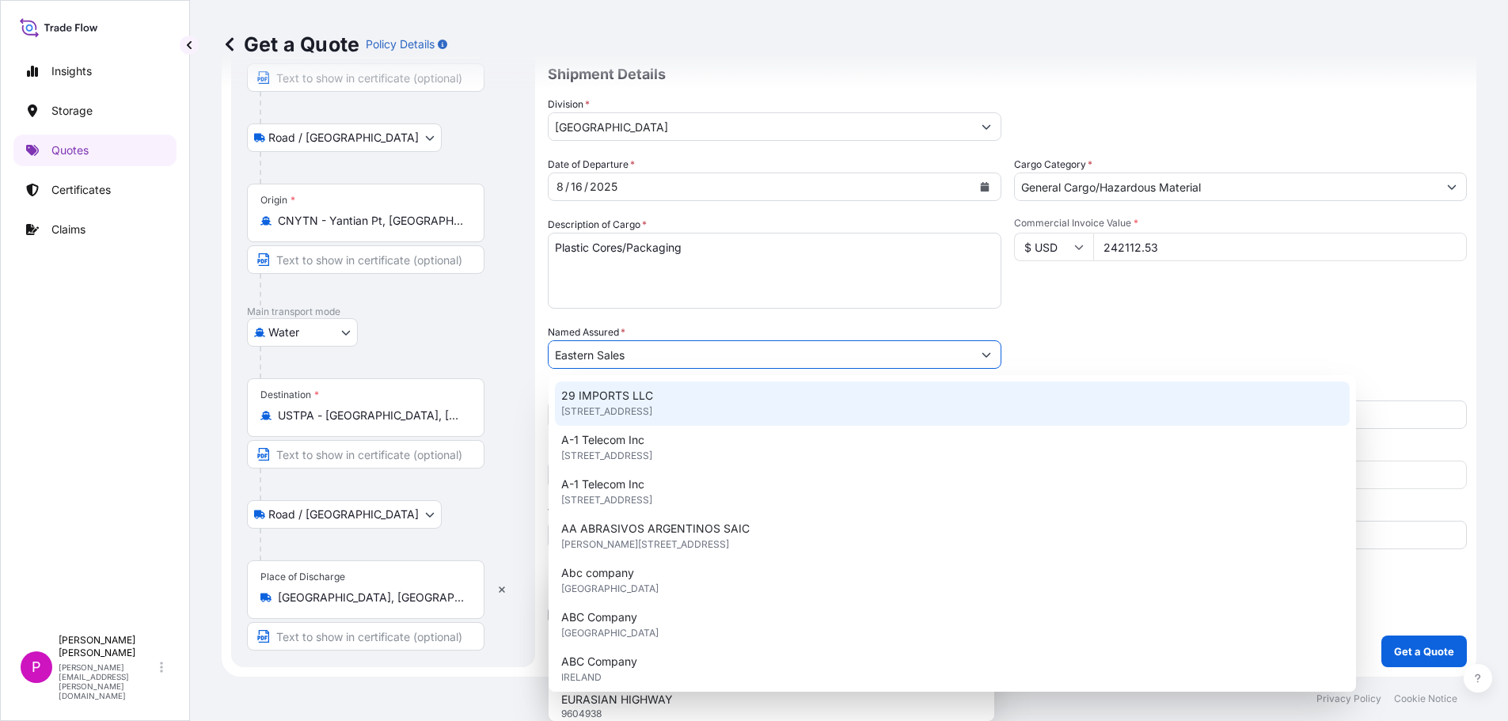
click at [1182, 249] on input "242112.53" at bounding box center [1280, 247] width 374 height 28
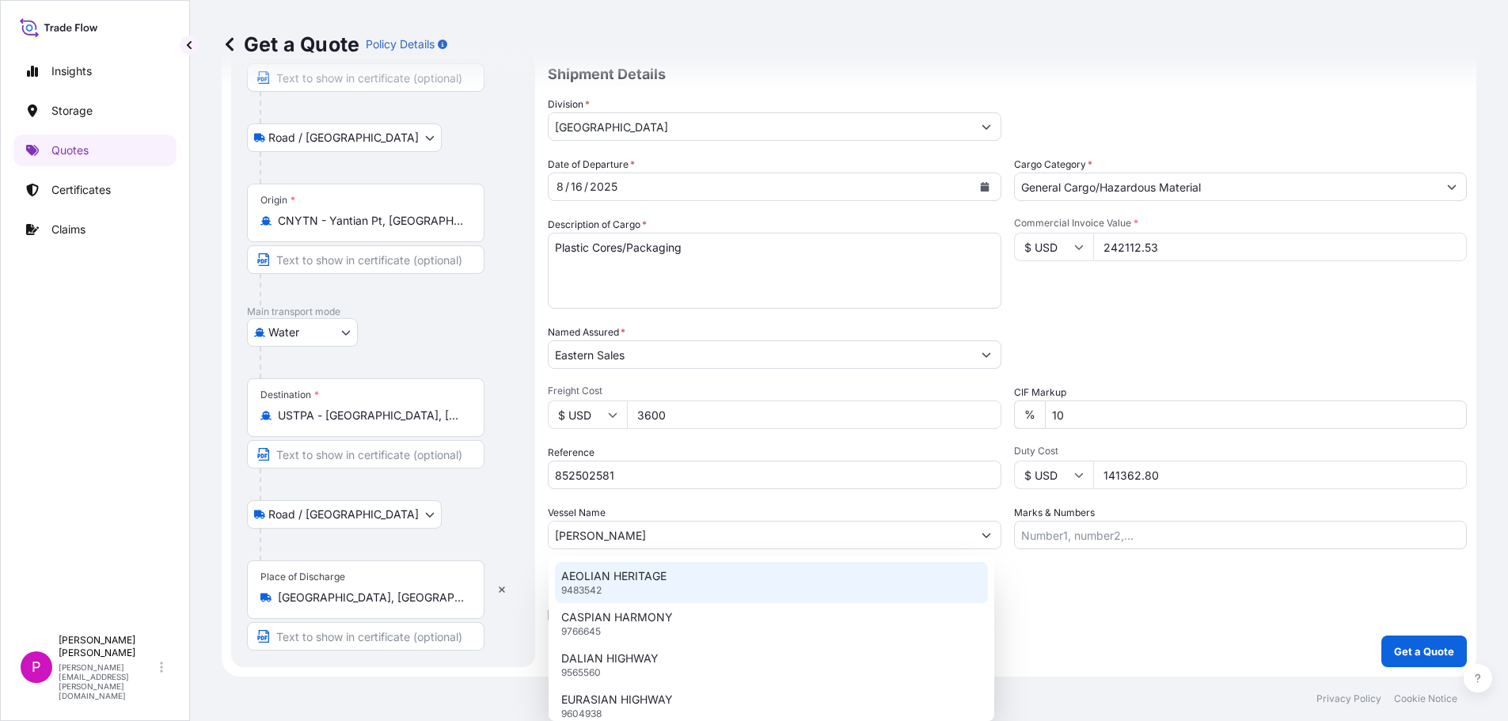
drag, startPoint x: 1141, startPoint y: 618, endPoint x: 1137, endPoint y: 610, distance: 9.2
click at [1139, 617] on div "Letter of Credit This shipment has a letter of credit Letter of credit * Letter…" at bounding box center [1007, 602] width 919 height 42
click at [1399, 651] on p "Get a Quote" at bounding box center [1424, 652] width 60 height 16
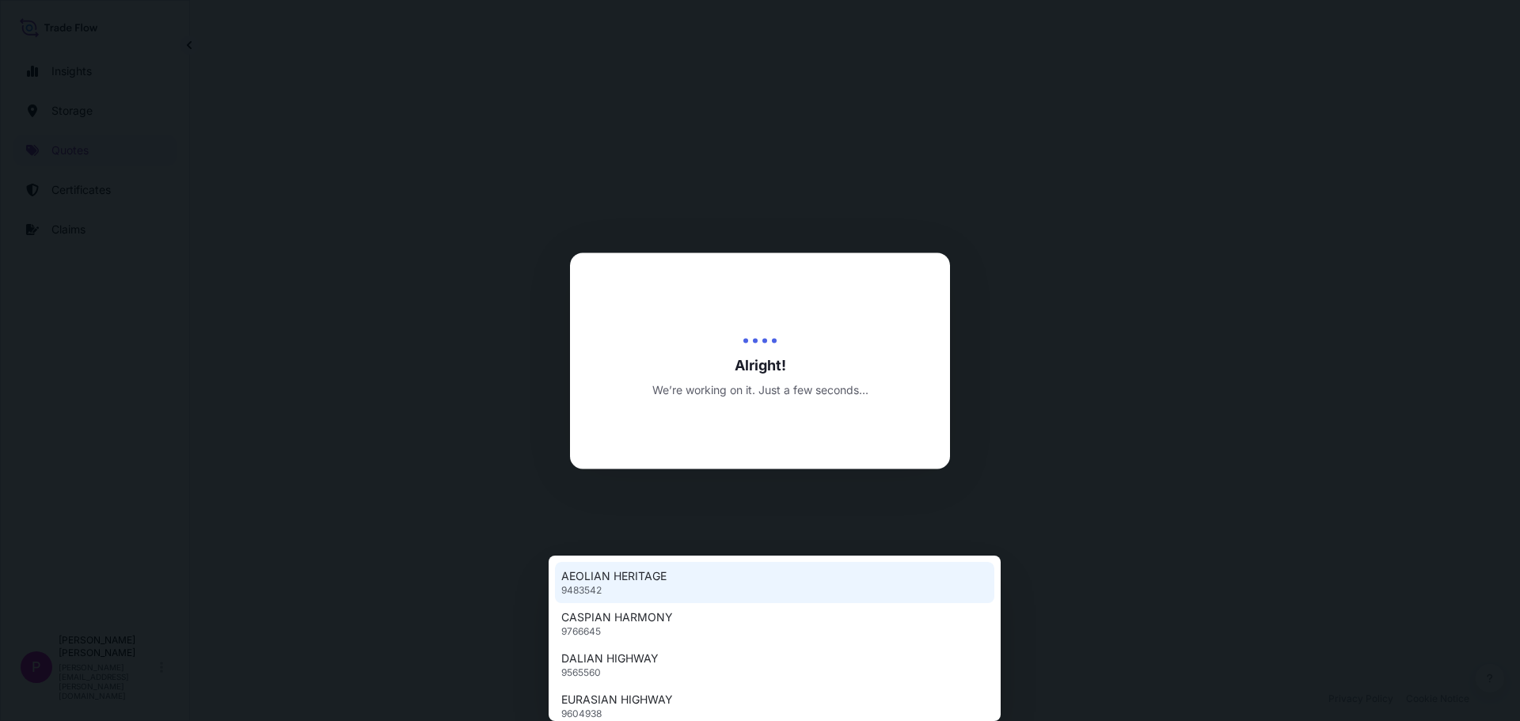
select select "Road / [GEOGRAPHIC_DATA]"
select select "Water"
select select "Road / [GEOGRAPHIC_DATA]"
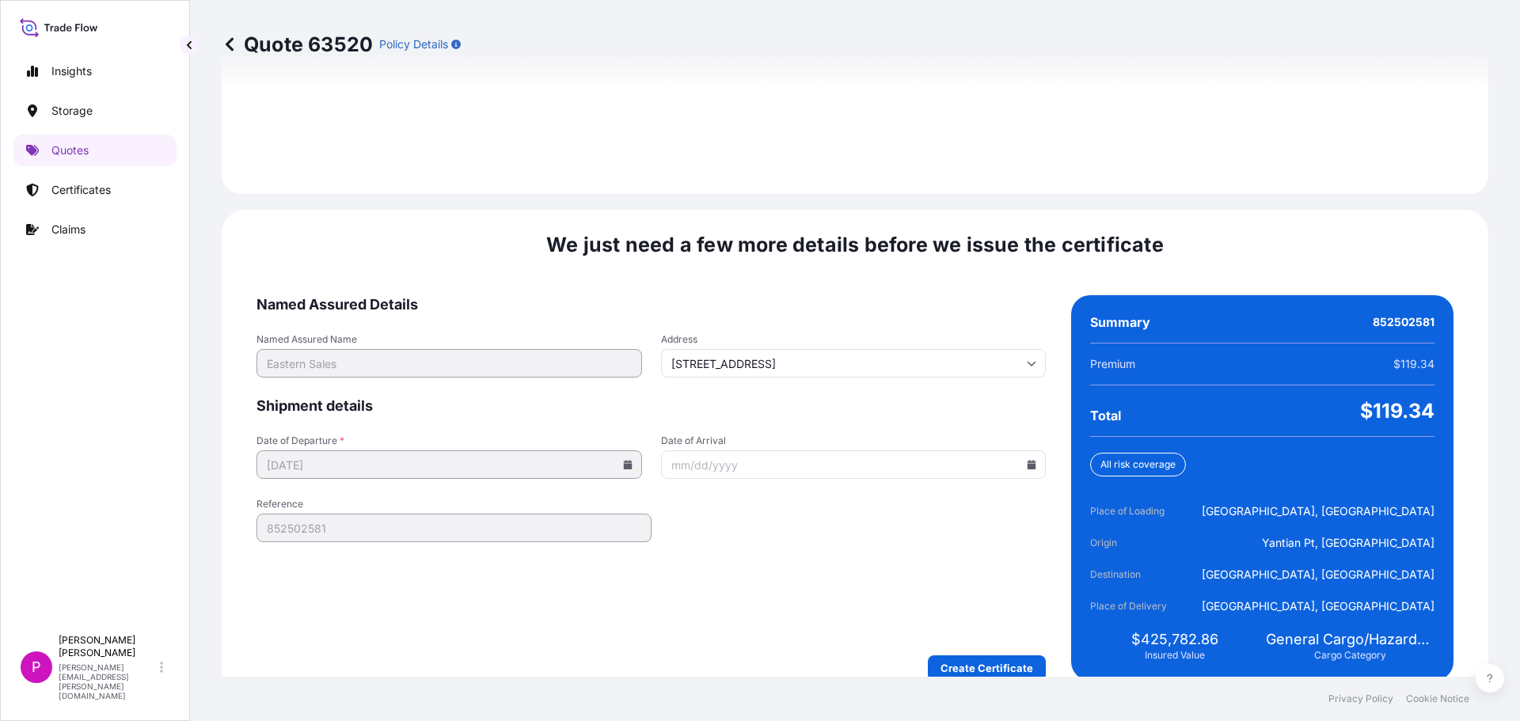
scroll to position [2358, 0]
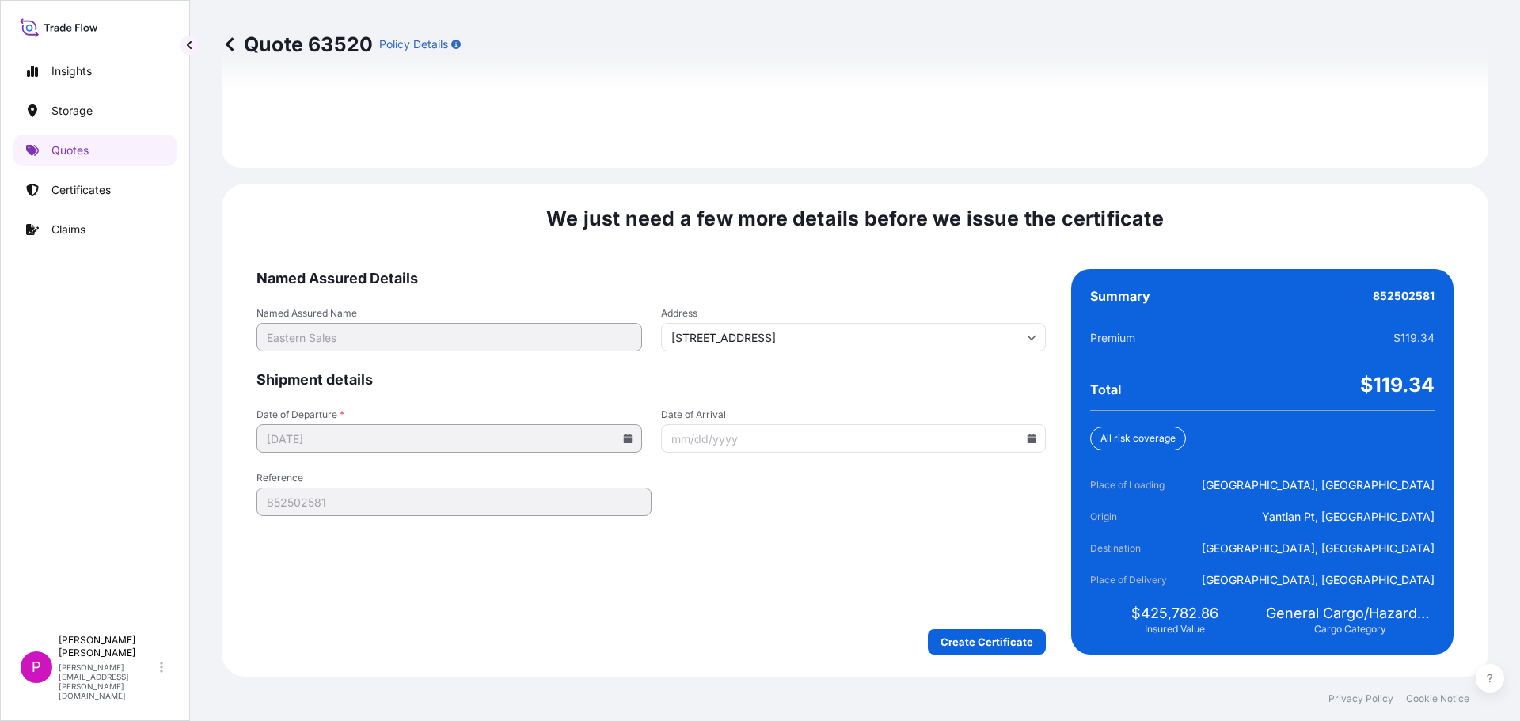
click at [1027, 445] on input "Date of Arrival" at bounding box center [853, 438] width 385 height 28
click at [1027, 436] on icon at bounding box center [1031, 438] width 9 height 9
click at [950, 175] on button at bounding box center [955, 171] width 25 height 25
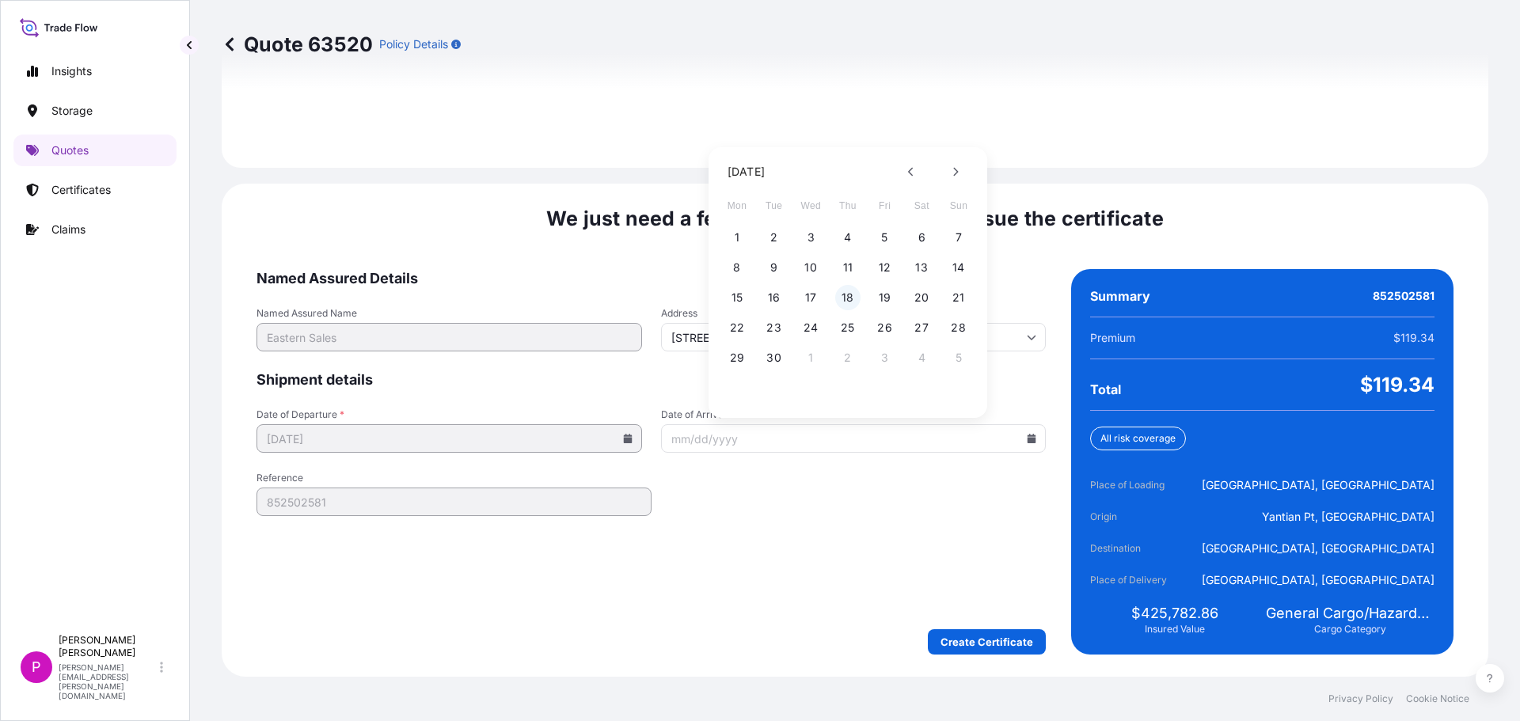
click at [849, 299] on button "18" at bounding box center [847, 297] width 25 height 25
type input "[DATE]"
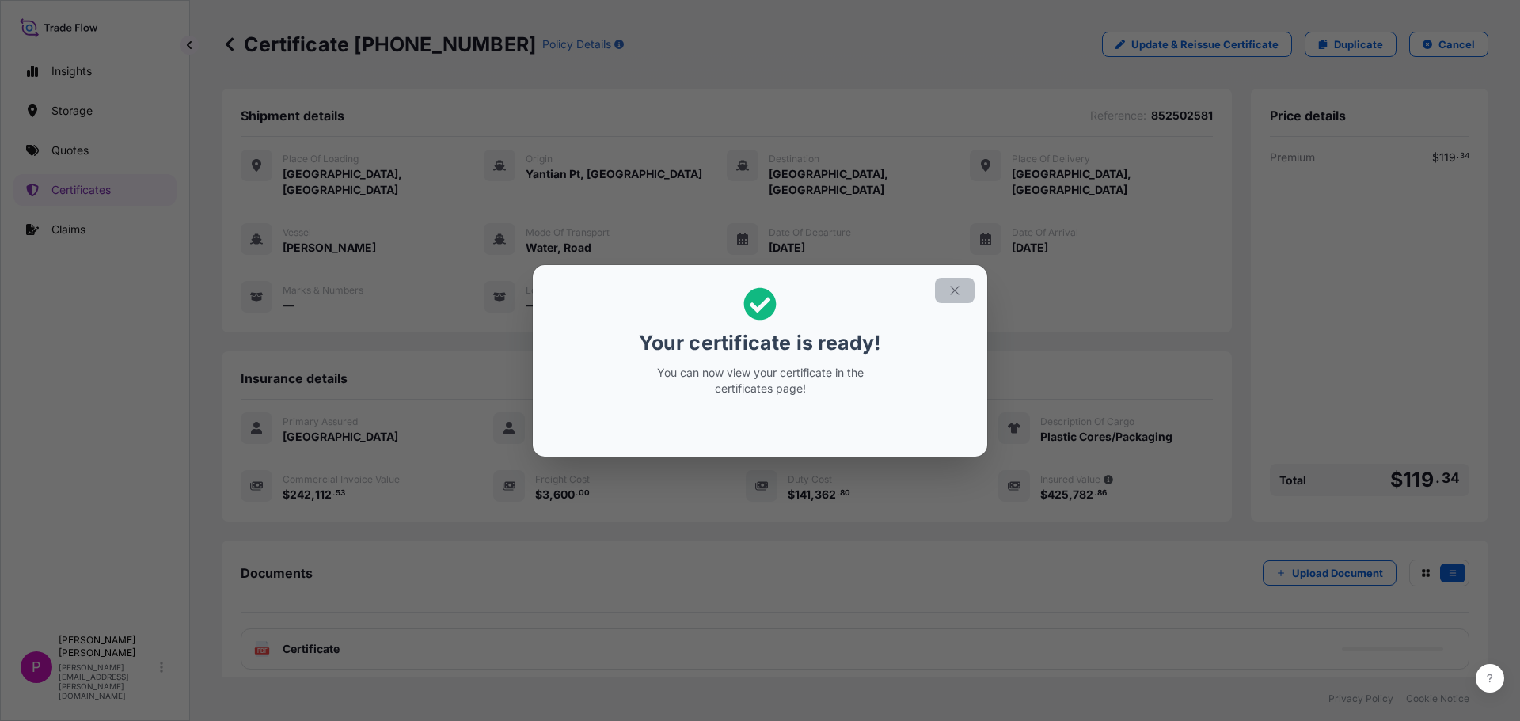
click at [944, 292] on button "button" at bounding box center [955, 290] width 40 height 25
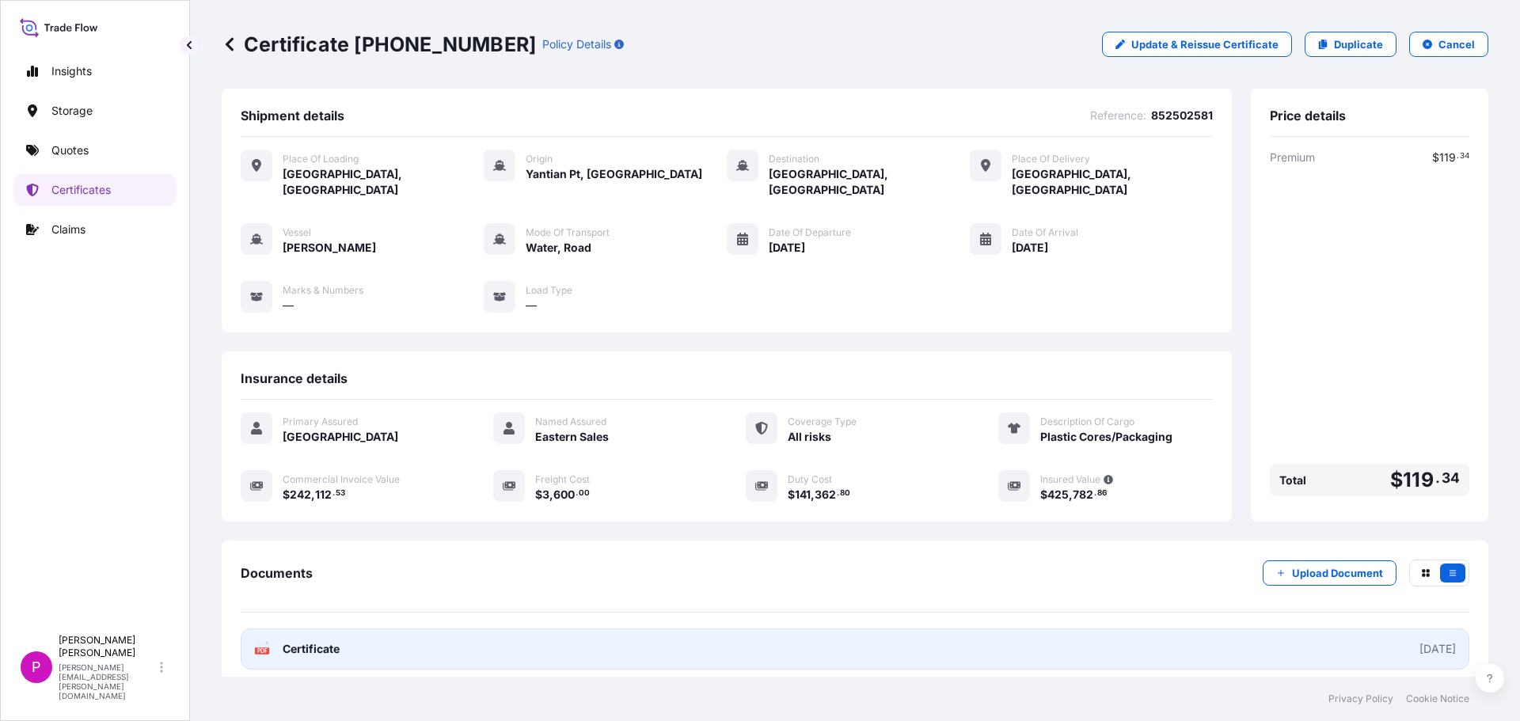
click at [292, 641] on span "Certificate" at bounding box center [311, 649] width 57 height 16
